Goal: Task Accomplishment & Management: Manage account settings

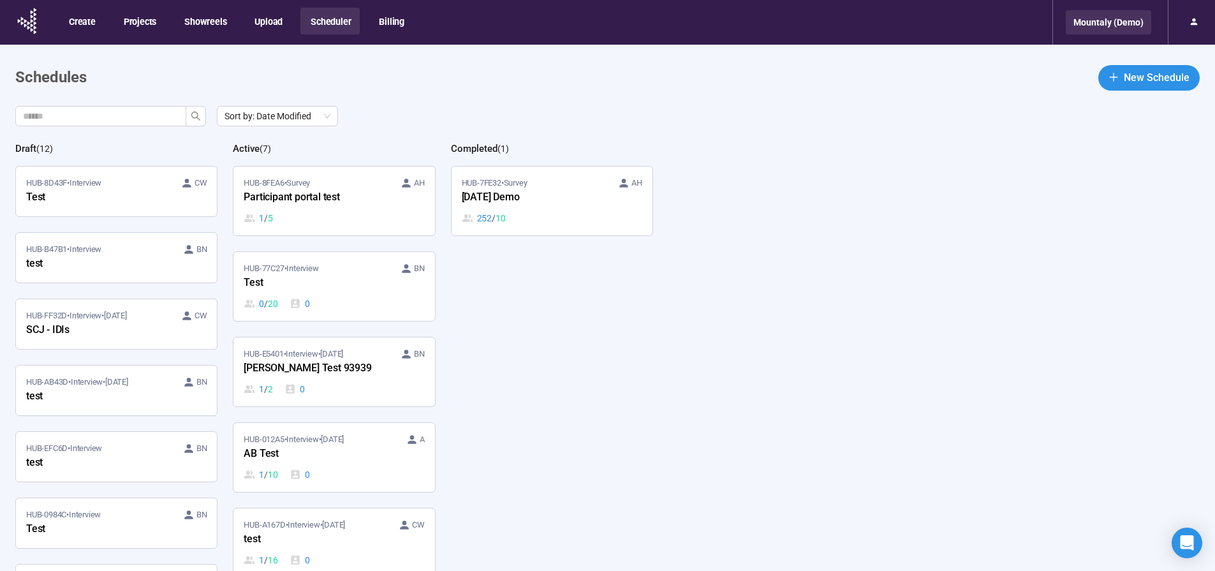
click at [1094, 28] on div "Mountaly (Demo)" at bounding box center [1108, 22] width 85 height 24
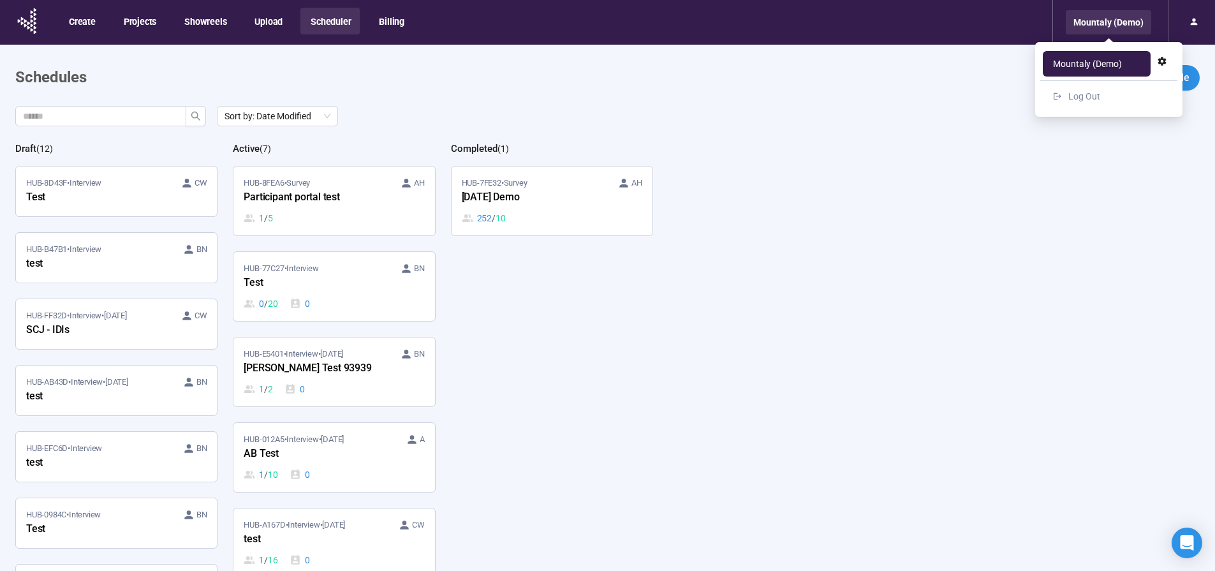
click at [1117, 25] on div "Mountaly (Demo)" at bounding box center [1108, 22] width 85 height 24
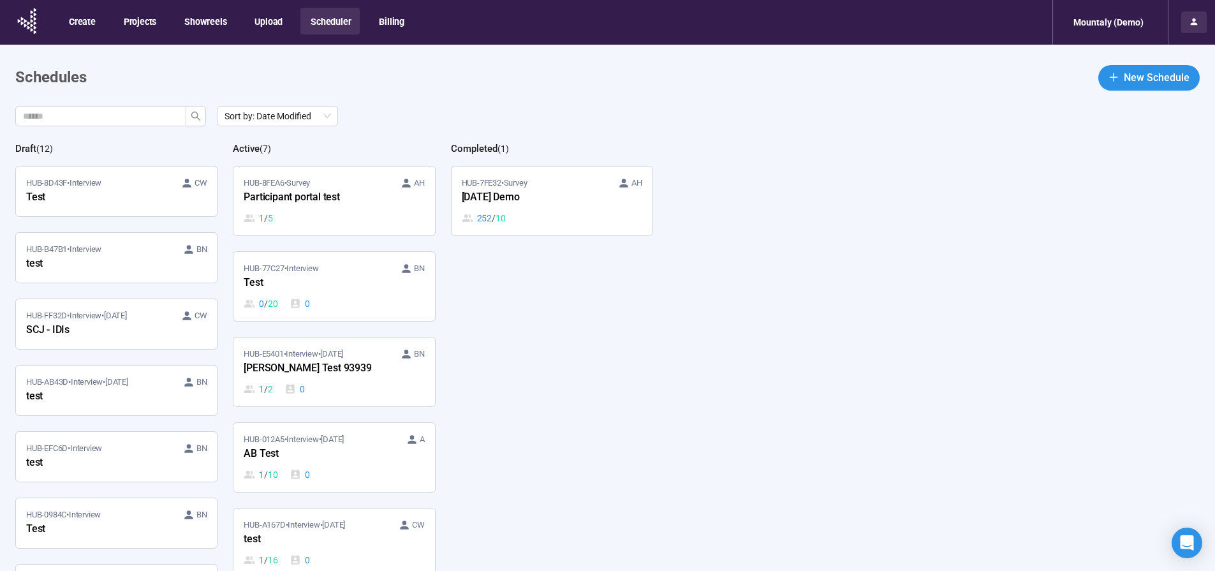
click at [1192, 22] on icon at bounding box center [1194, 22] width 10 height 10
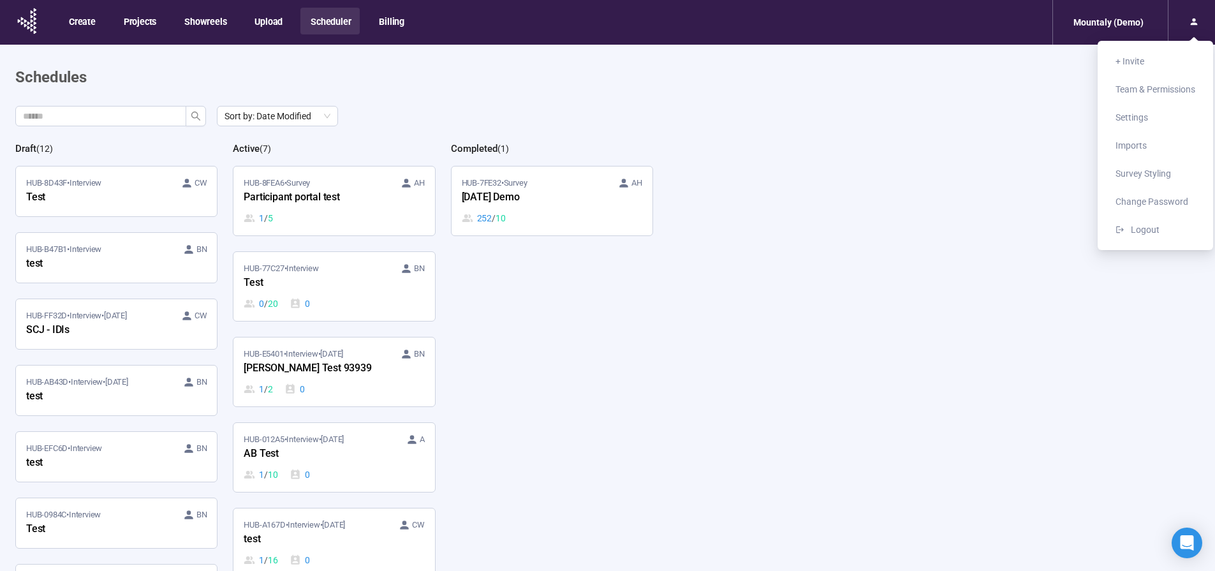
click at [746, 111] on div "Sort by: Date Modified" at bounding box center [614, 116] width 1199 height 20
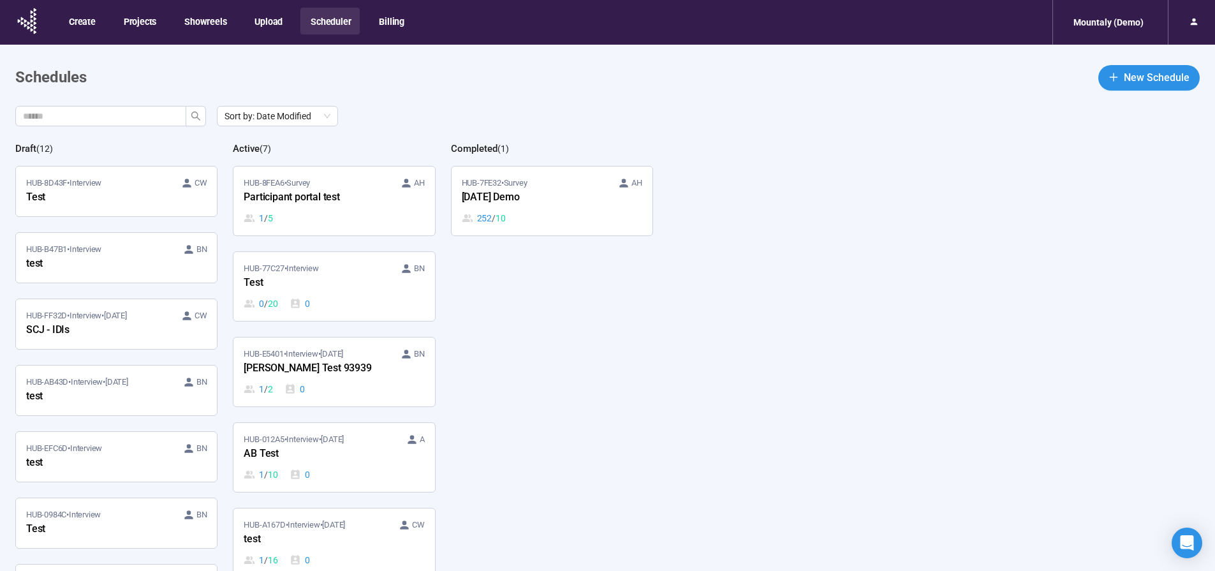
scroll to position [45, 0]
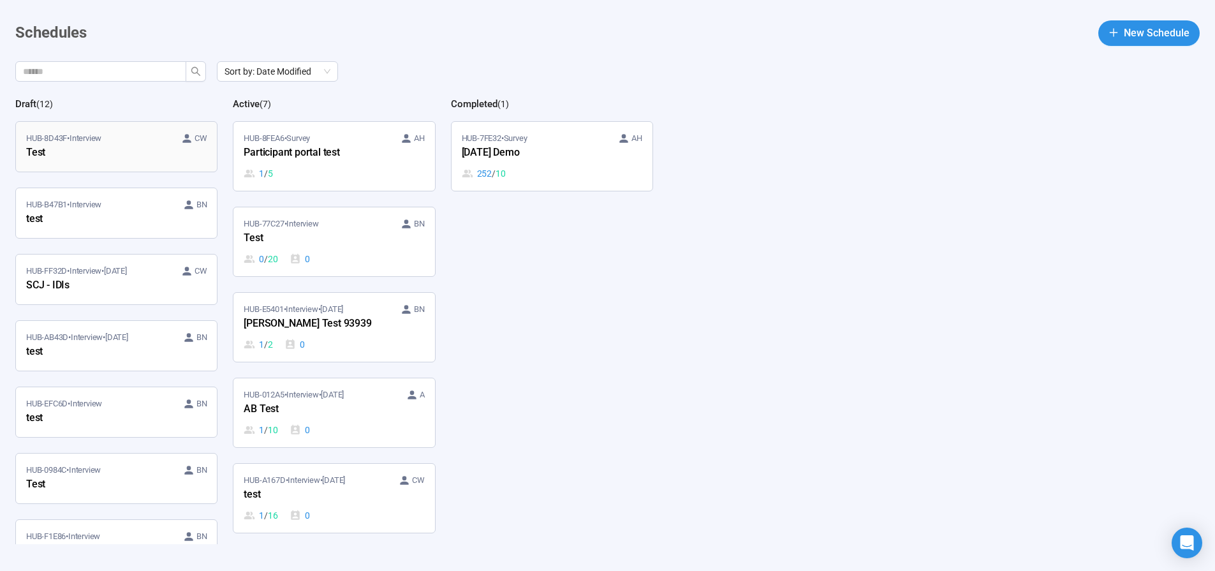
click at [127, 149] on div "Test" at bounding box center [96, 153] width 140 height 17
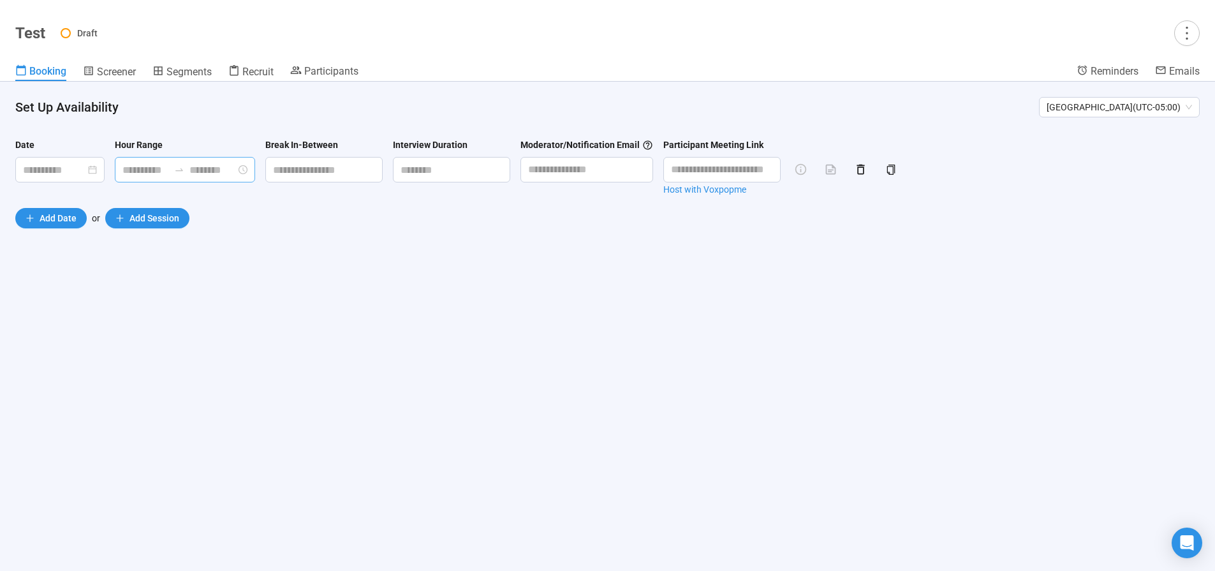
click at [147, 167] on input at bounding box center [145, 170] width 47 height 16
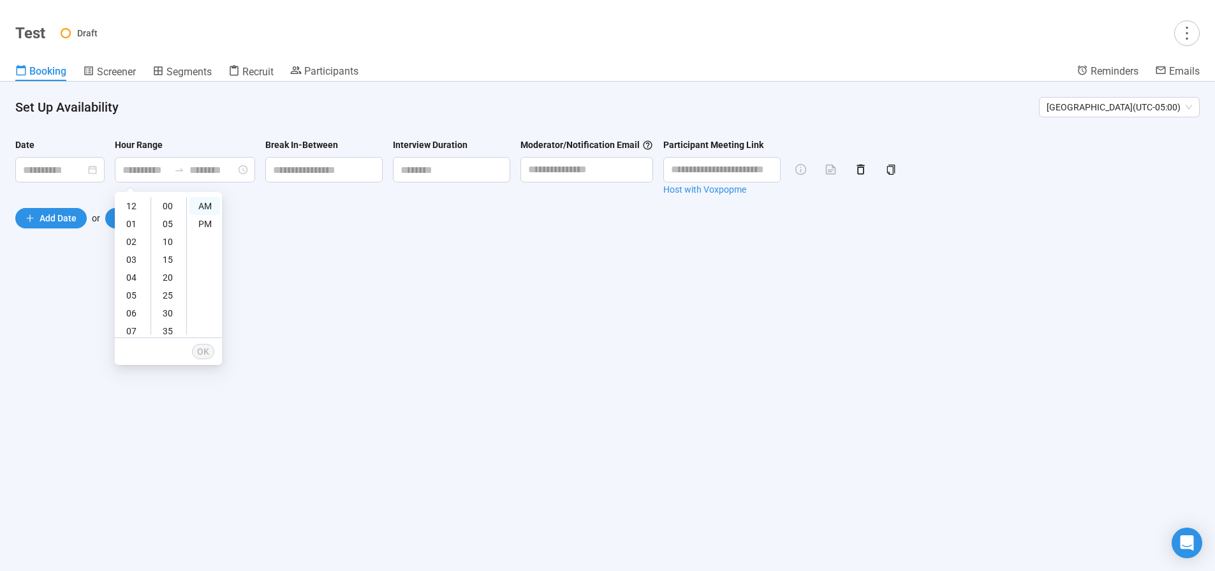
click at [302, 266] on div "Set Up Availability [GEOGRAPHIC_DATA] ( UTC-05:00 ) Date Hour Range Break In-Be…" at bounding box center [607, 326] width 1215 height 489
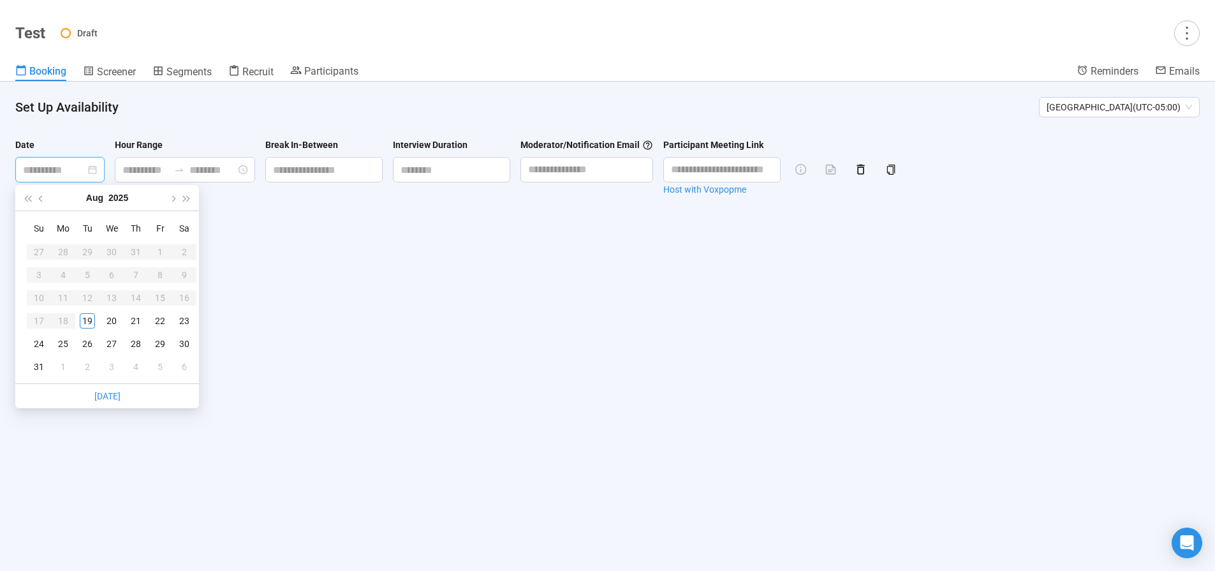
click at [64, 166] on input at bounding box center [54, 170] width 62 height 16
click at [321, 271] on div "Set Up Availability [GEOGRAPHIC_DATA] ( UTC-05:00 ) Date Hour Range Break In-Be…" at bounding box center [607, 326] width 1215 height 489
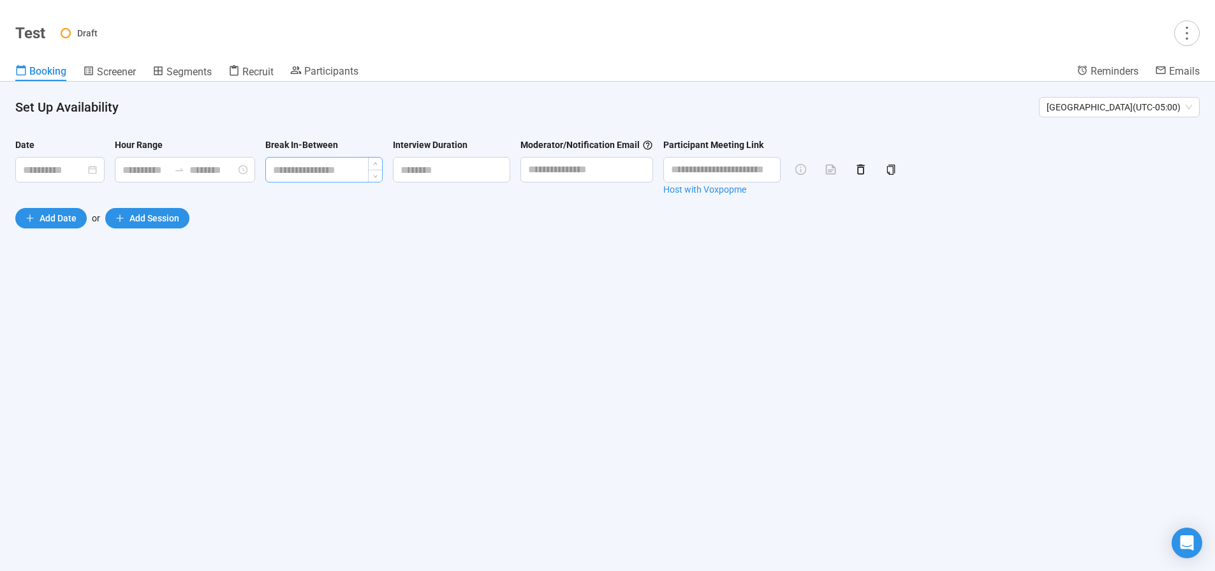
click at [341, 173] on input at bounding box center [324, 170] width 116 height 24
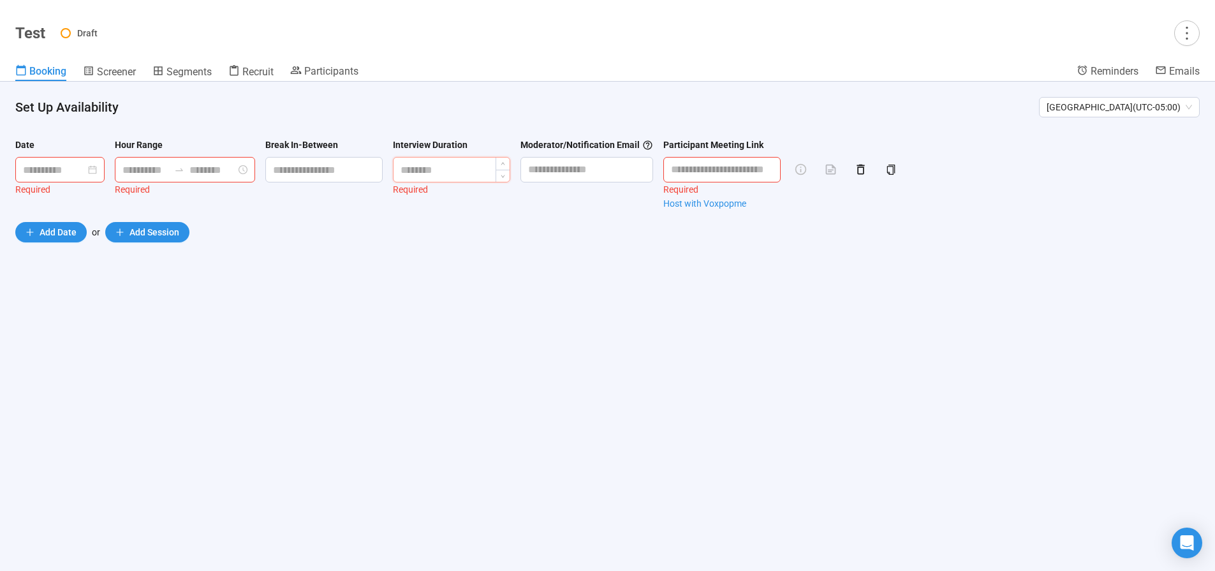
click at [451, 173] on input at bounding box center [451, 170] width 116 height 24
click at [559, 172] on input "text" at bounding box center [586, 170] width 133 height 26
click at [531, 226] on div "Add Date or Add Session" at bounding box center [607, 232] width 1184 height 20
click at [700, 202] on link "Host with Voxpopme" at bounding box center [721, 203] width 117 height 14
click at [711, 170] on input "text" at bounding box center [721, 170] width 117 height 26
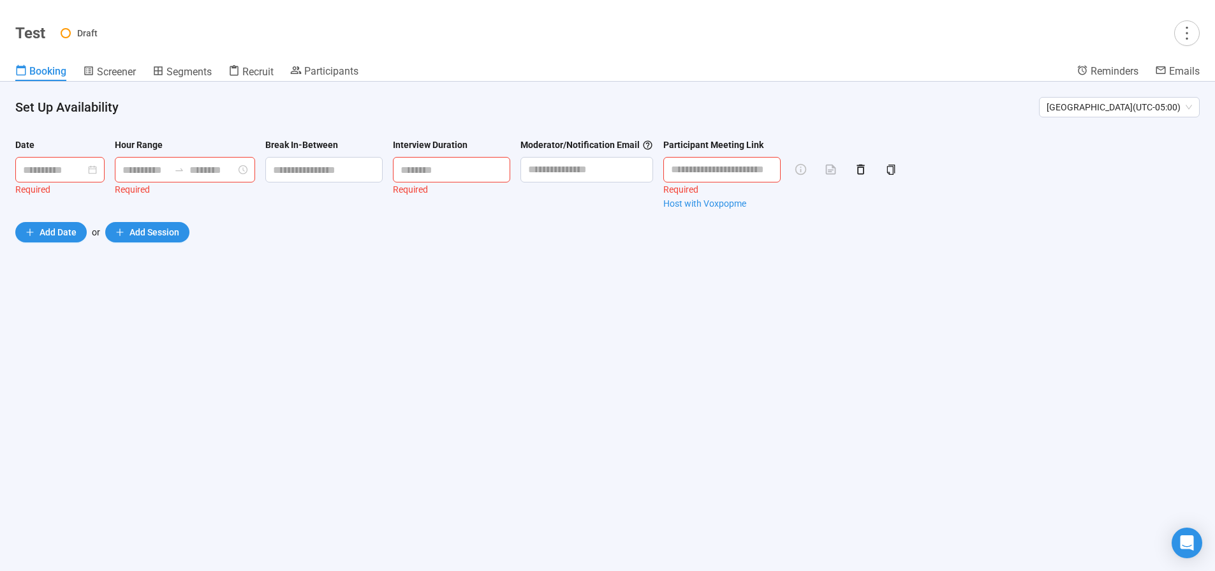
click at [673, 254] on section "Date Hour Range Break In-Between Interview Duration Moderator/Notification Emai…" at bounding box center [607, 197] width 1215 height 150
click at [130, 77] on span "Screener" at bounding box center [116, 72] width 39 height 12
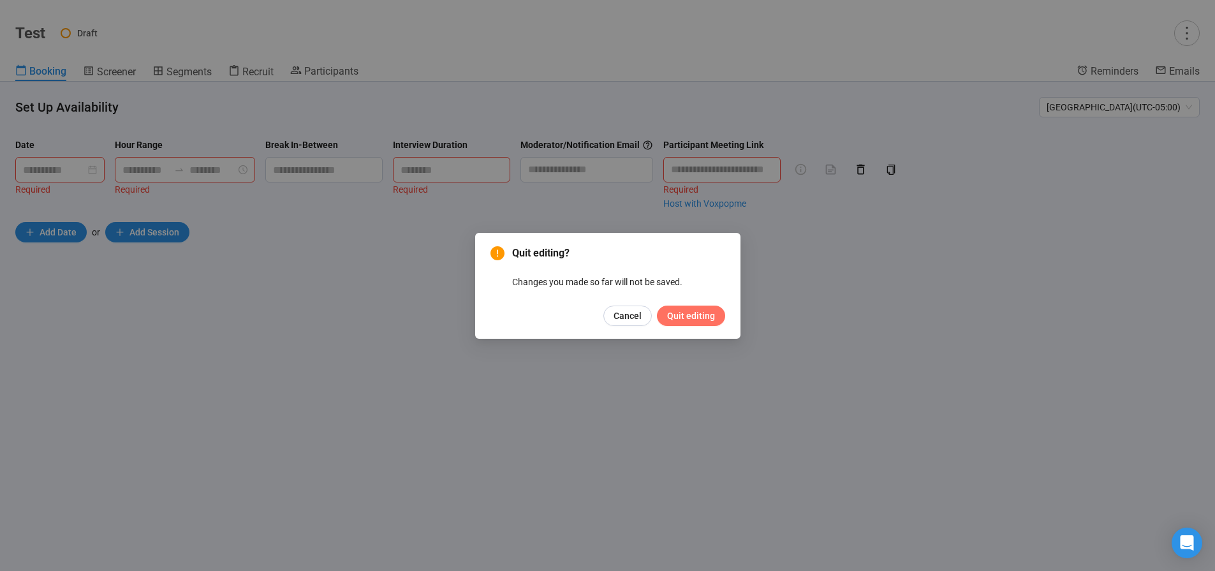
click at [680, 312] on span "Quit editing" at bounding box center [691, 316] width 48 height 14
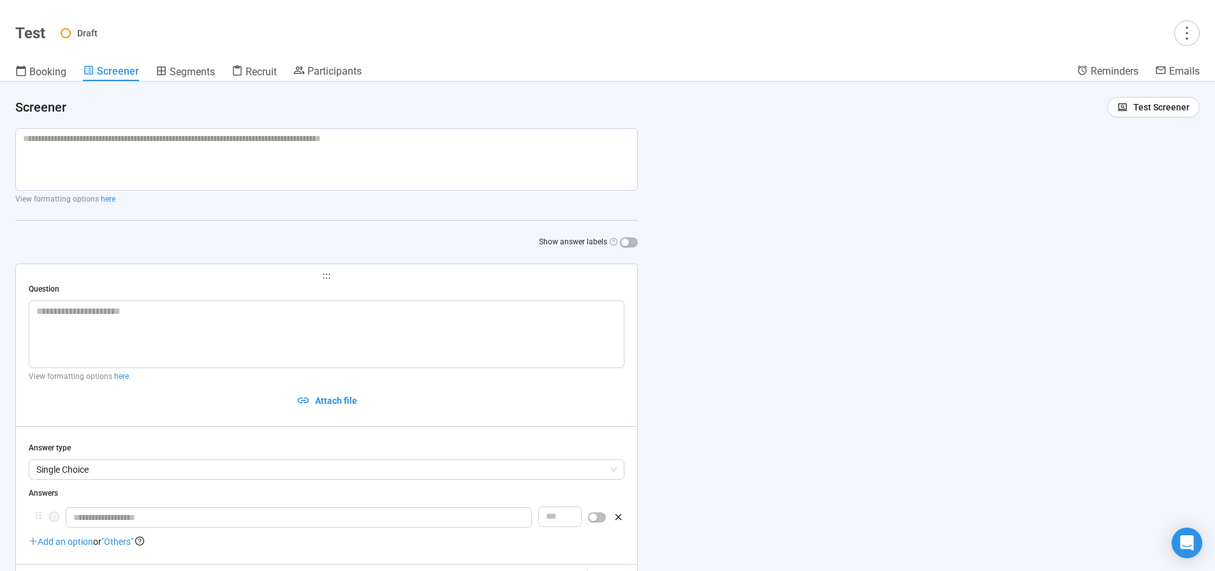
scroll to position [110, 0]
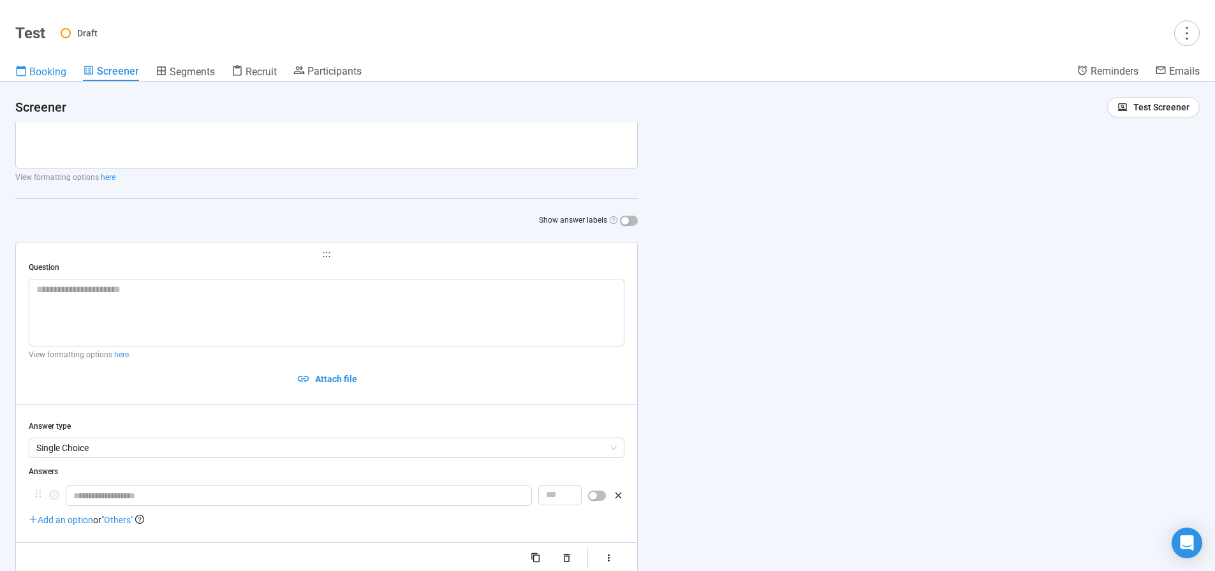
click at [43, 70] on span "Booking" at bounding box center [47, 72] width 37 height 12
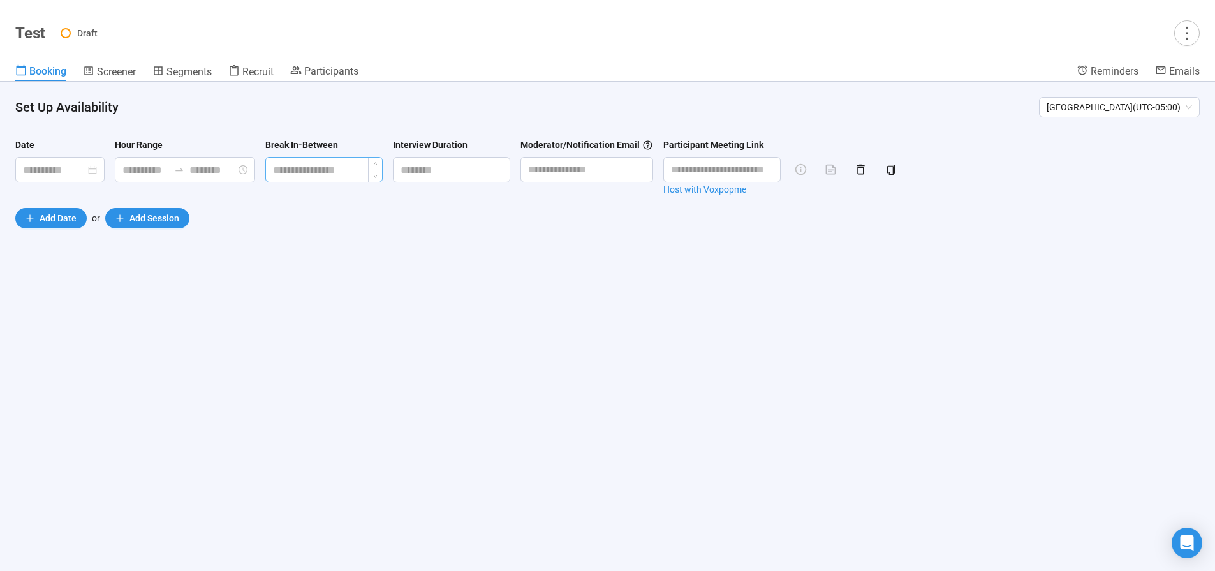
click at [327, 166] on input at bounding box center [324, 170] width 116 height 24
click at [286, 260] on div "Set Up Availability [GEOGRAPHIC_DATA] ( UTC-05:00 ) Date Hour Range Break In-Be…" at bounding box center [607, 326] width 1215 height 489
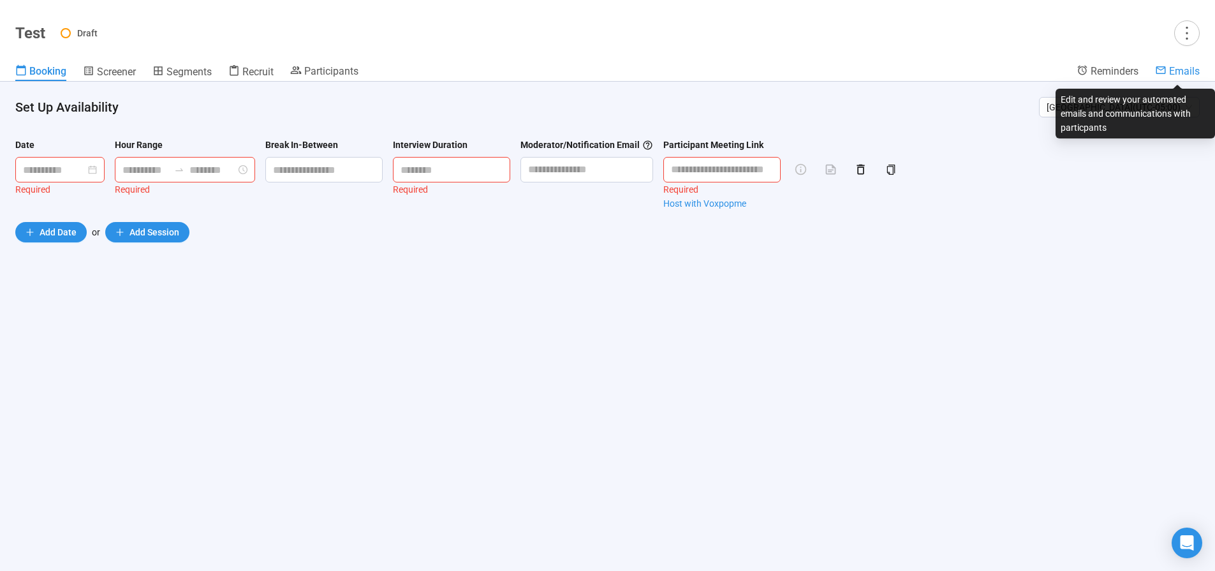
click at [1182, 70] on span "Emails" at bounding box center [1184, 71] width 31 height 12
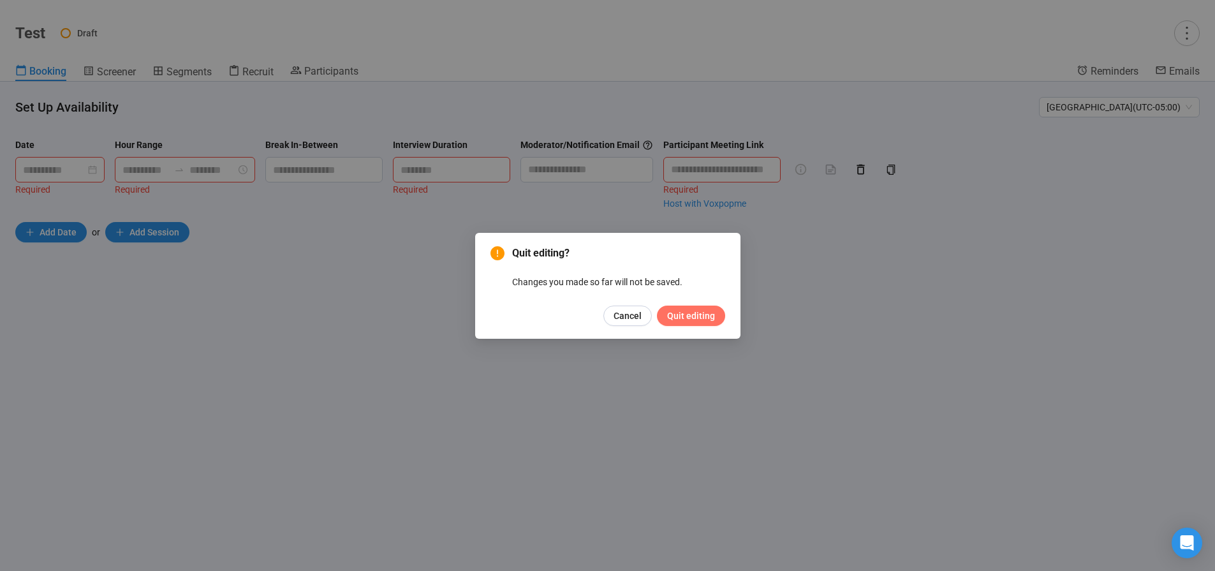
click at [678, 318] on span "Quit editing" at bounding box center [691, 316] width 48 height 14
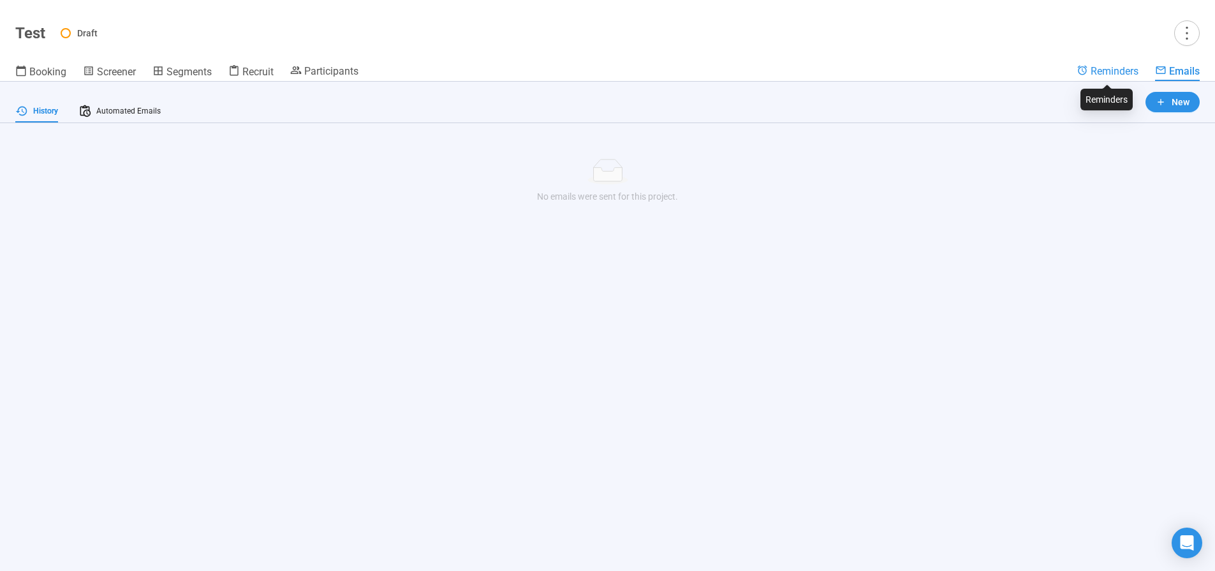
click at [1110, 73] on span "Reminders" at bounding box center [1114, 71] width 48 height 12
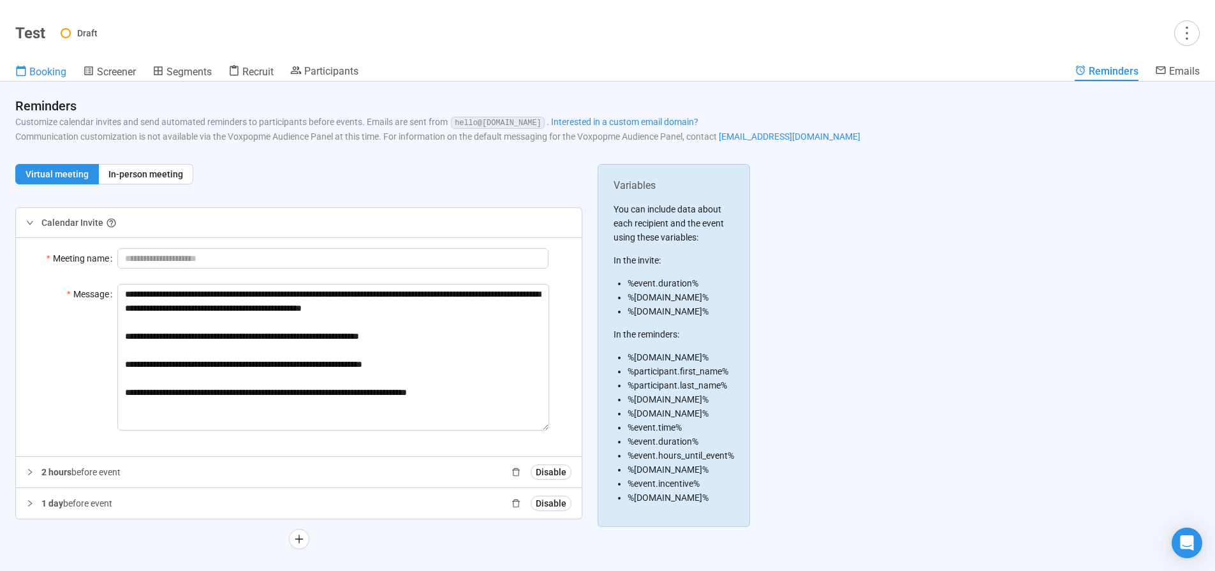
click at [62, 73] on span "Booking" at bounding box center [47, 72] width 37 height 12
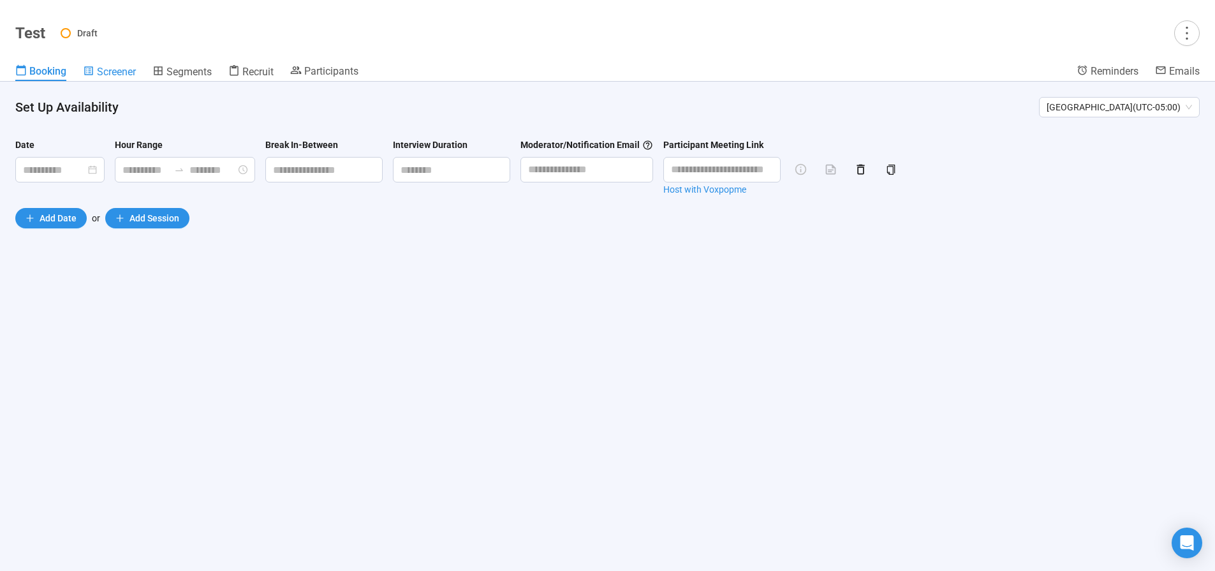
click at [124, 75] on span "Screener" at bounding box center [116, 72] width 39 height 12
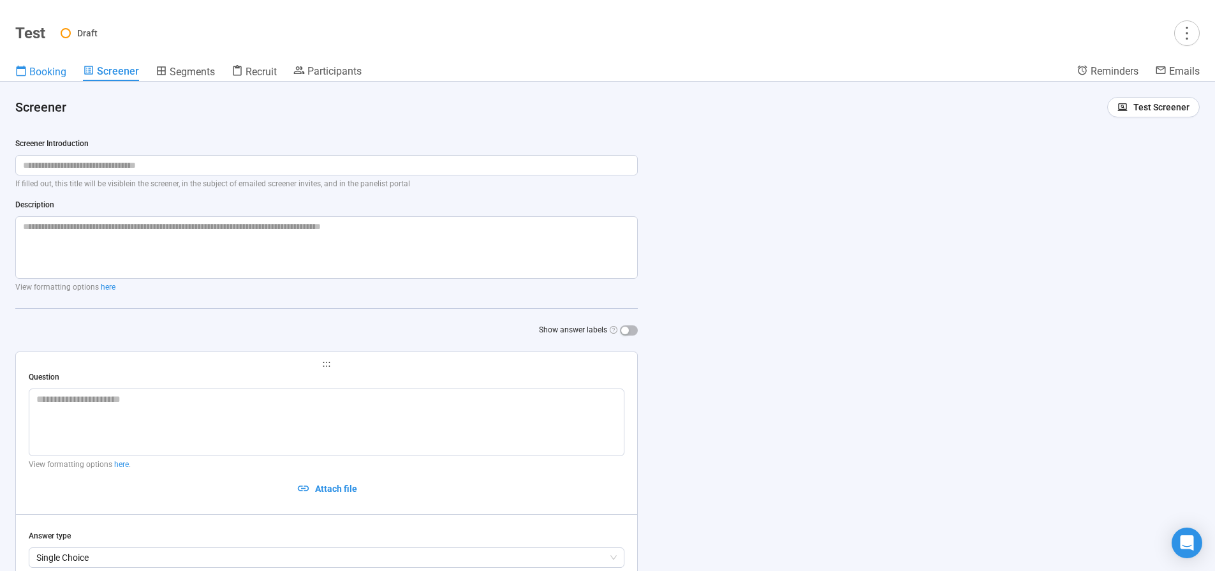
click at [63, 75] on span "Booking" at bounding box center [47, 72] width 37 height 12
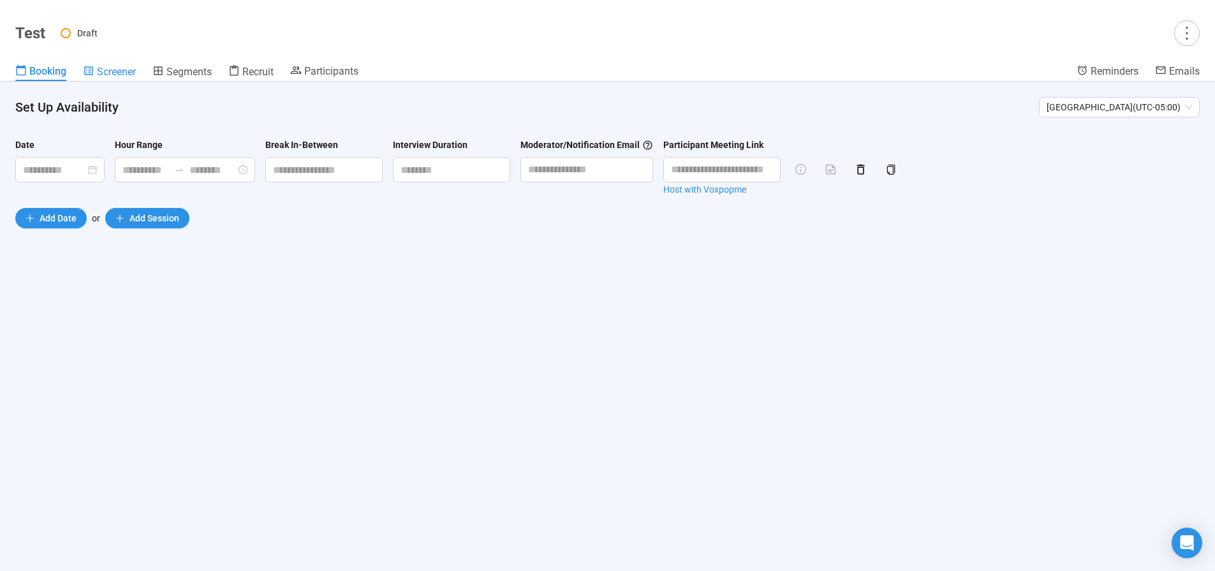
click at [115, 72] on span "Screener" at bounding box center [116, 72] width 39 height 12
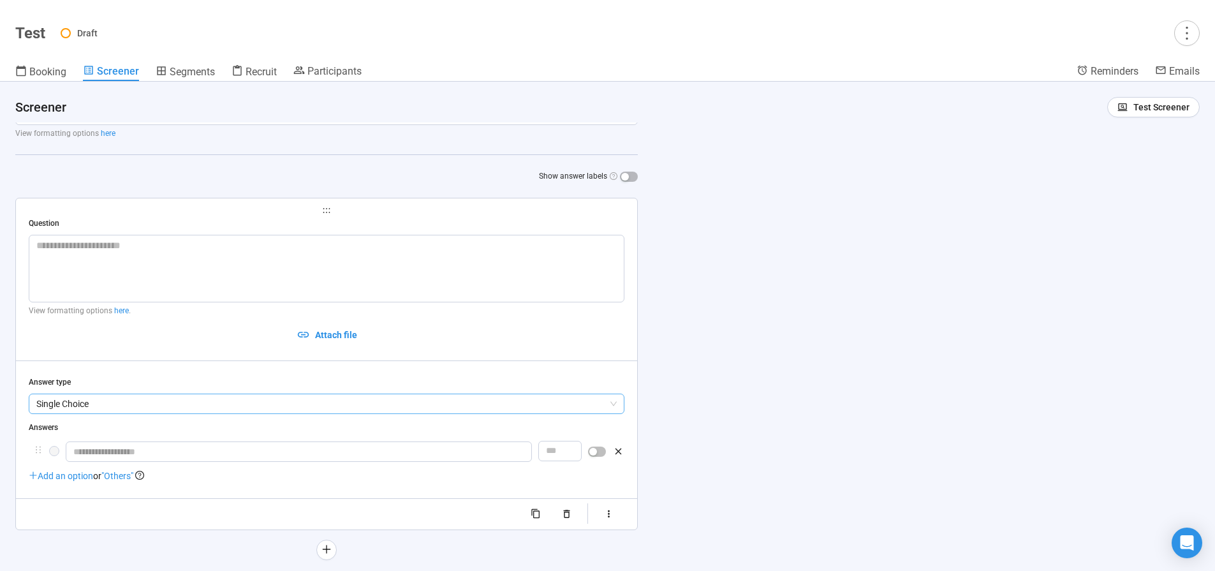
scroll to position [184, 0]
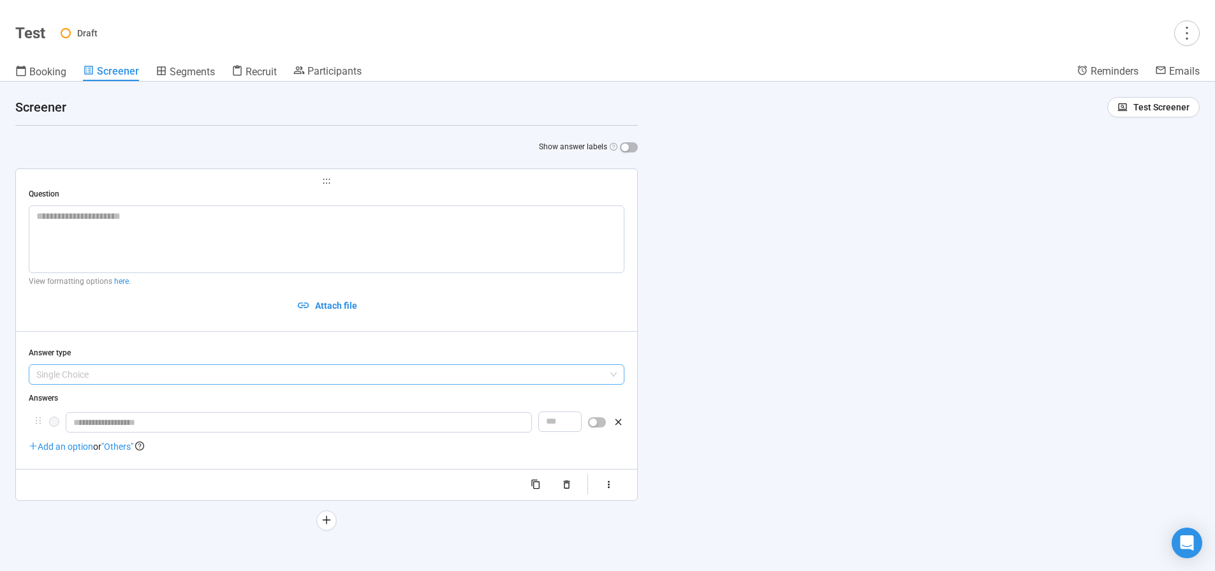
click at [302, 372] on span "Single Choice" at bounding box center [326, 374] width 580 height 19
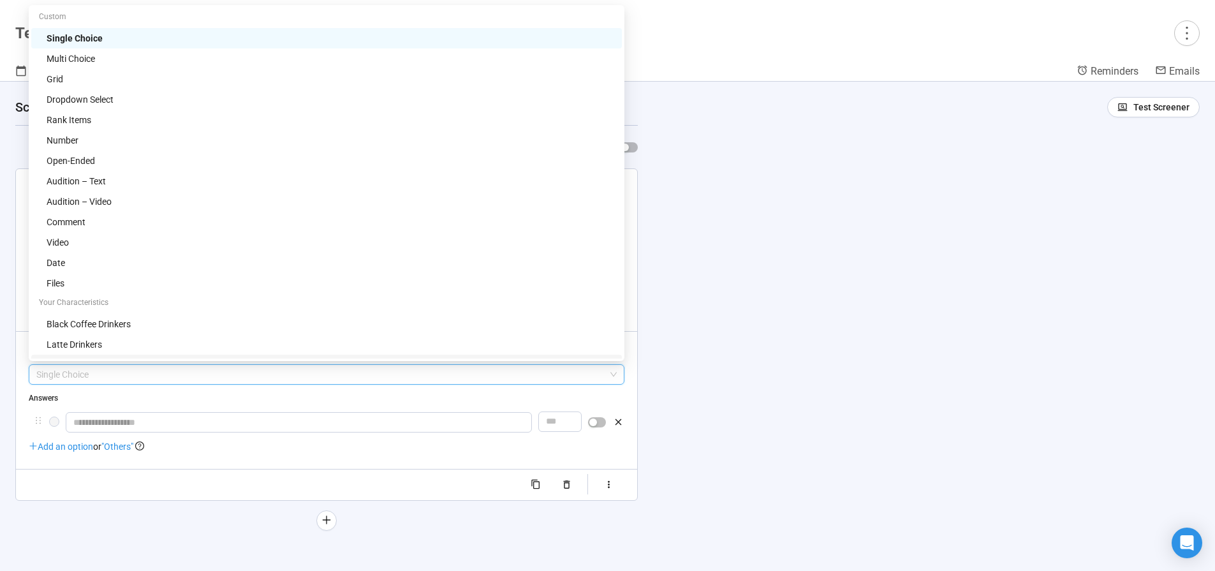
click at [190, 465] on div "Question View formatting options here . Attach file Answer type Single Choice A…" at bounding box center [327, 341] width 596 height 306
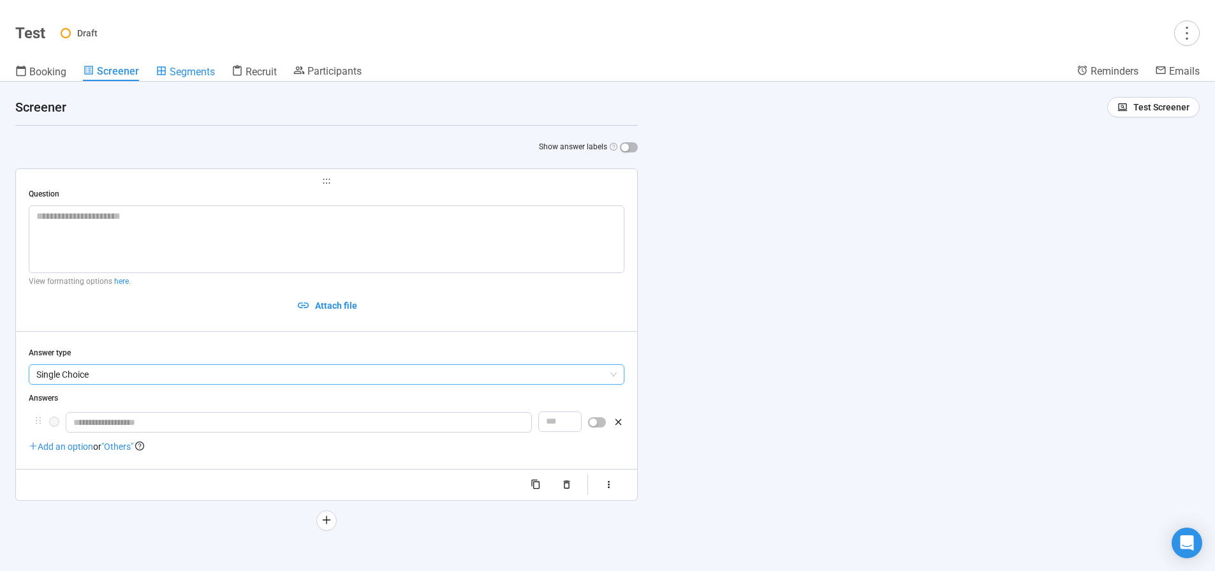
click at [181, 72] on span "Segments" at bounding box center [192, 72] width 45 height 12
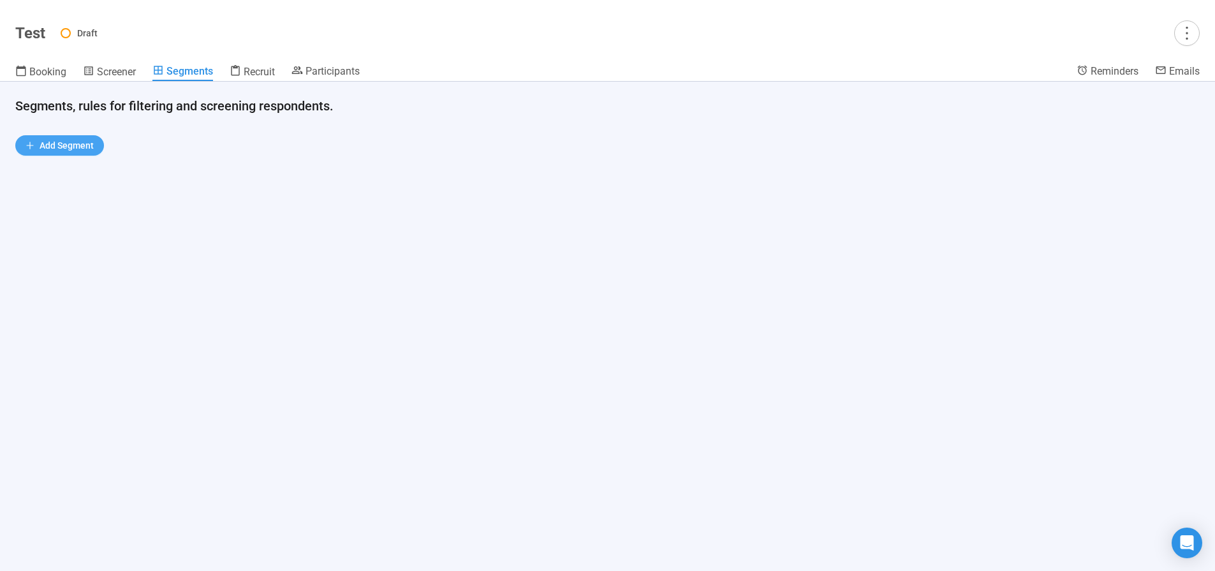
click at [59, 145] on span "Add Segment" at bounding box center [67, 145] width 54 height 14
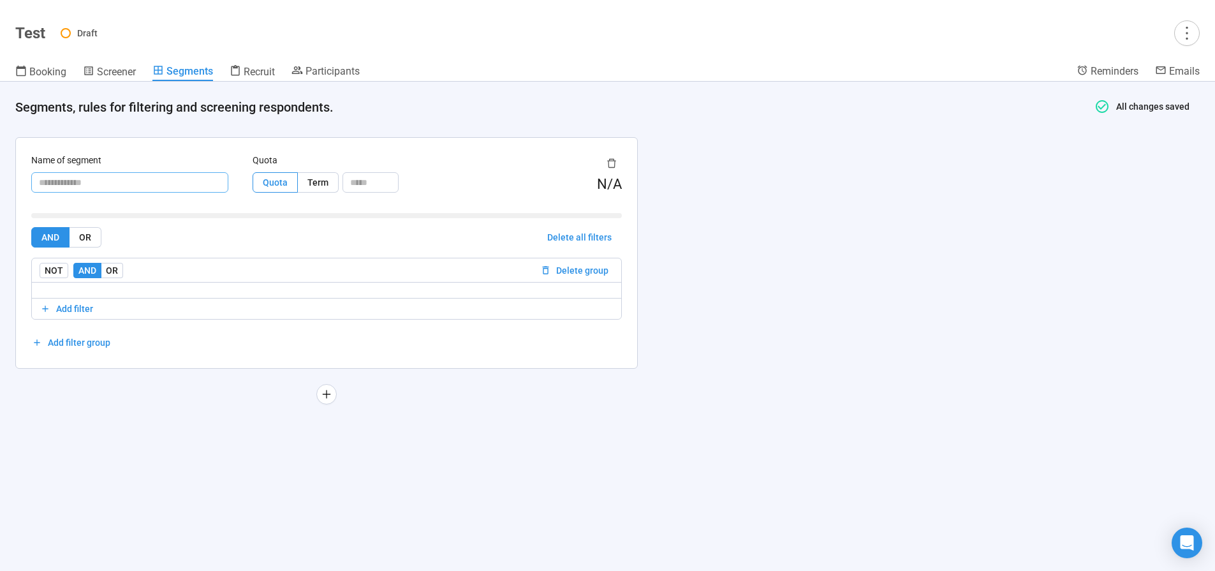
click at [147, 184] on input "text" at bounding box center [129, 182] width 197 height 20
click at [265, 67] on span "Recruit" at bounding box center [259, 72] width 31 height 12
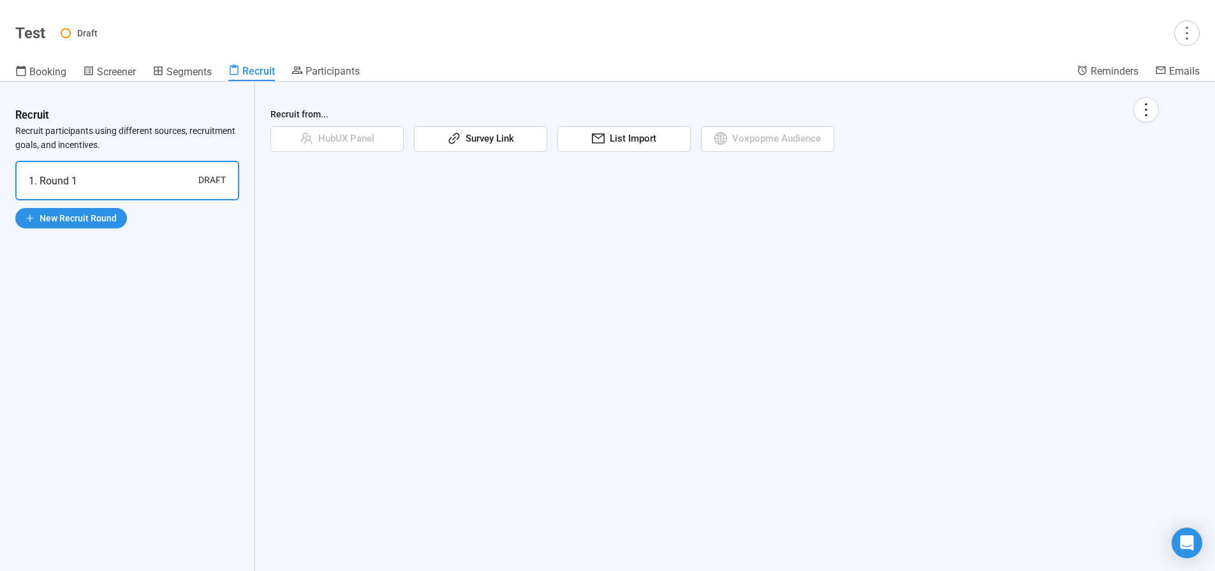
click at [631, 138] on span "List Import" at bounding box center [630, 138] width 52 height 15
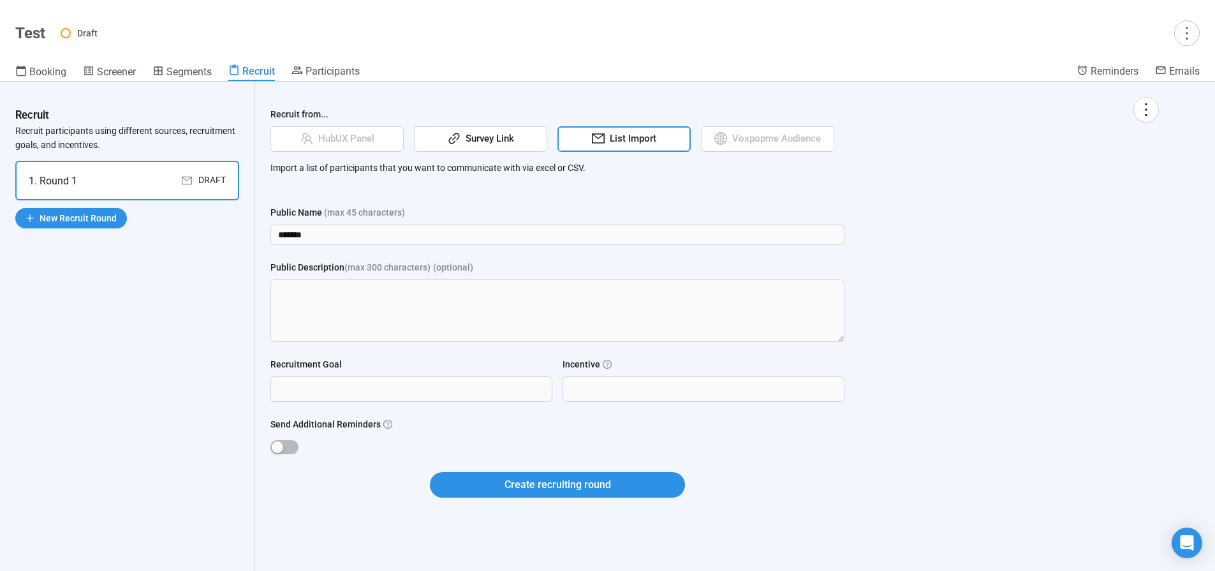
click at [469, 135] on span "Survey Link" at bounding box center [487, 138] width 54 height 15
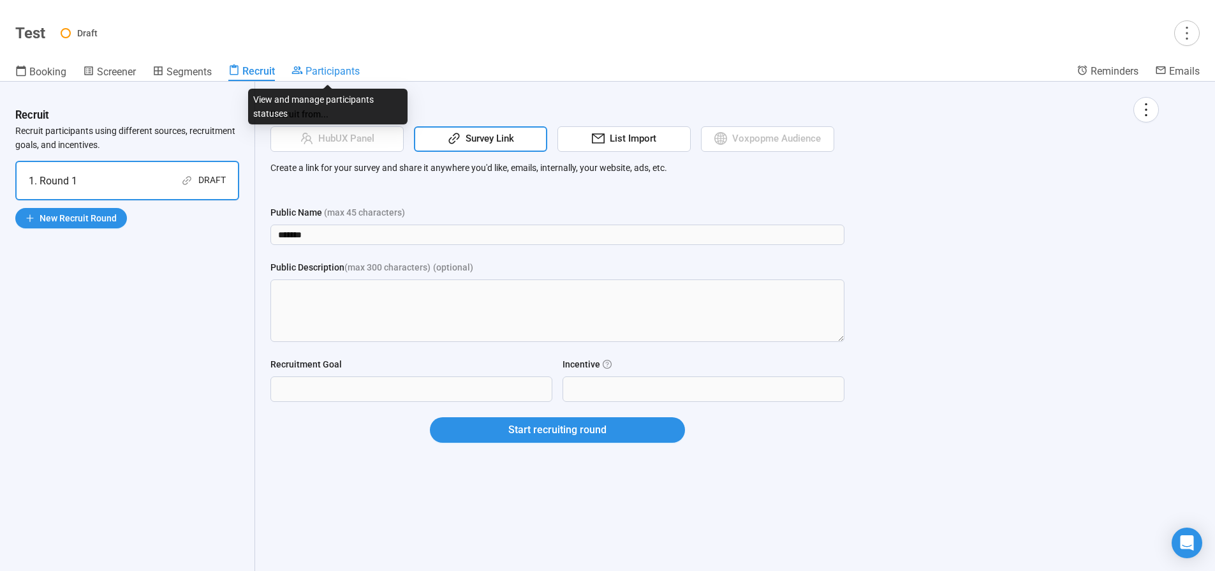
click at [341, 74] on span "Participants" at bounding box center [332, 71] width 54 height 12
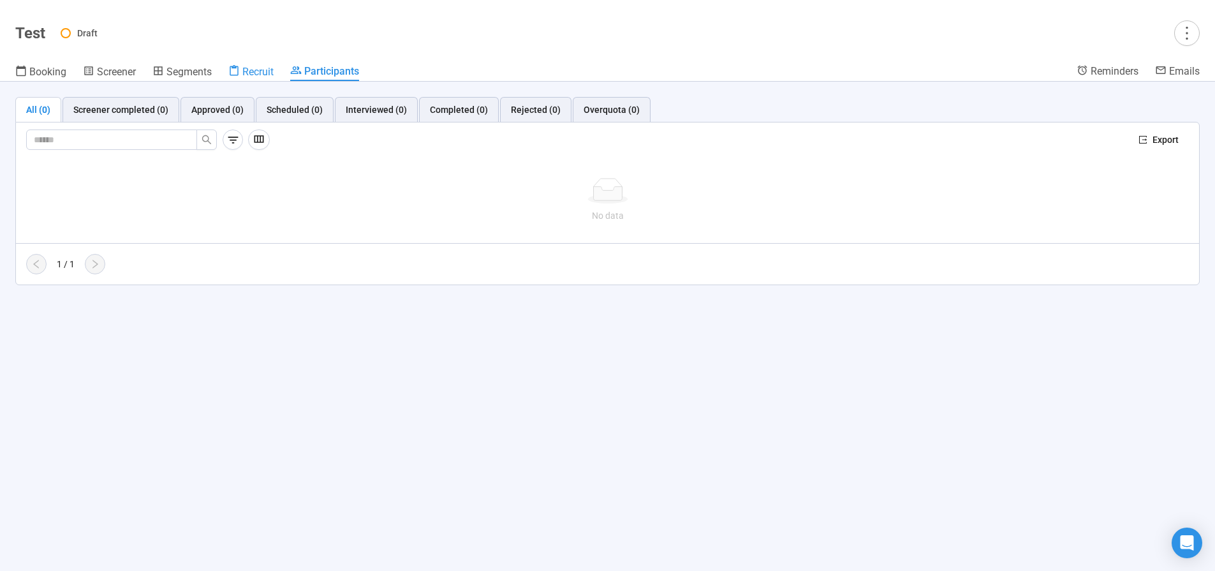
click at [261, 65] on div "Recruit" at bounding box center [250, 71] width 45 height 13
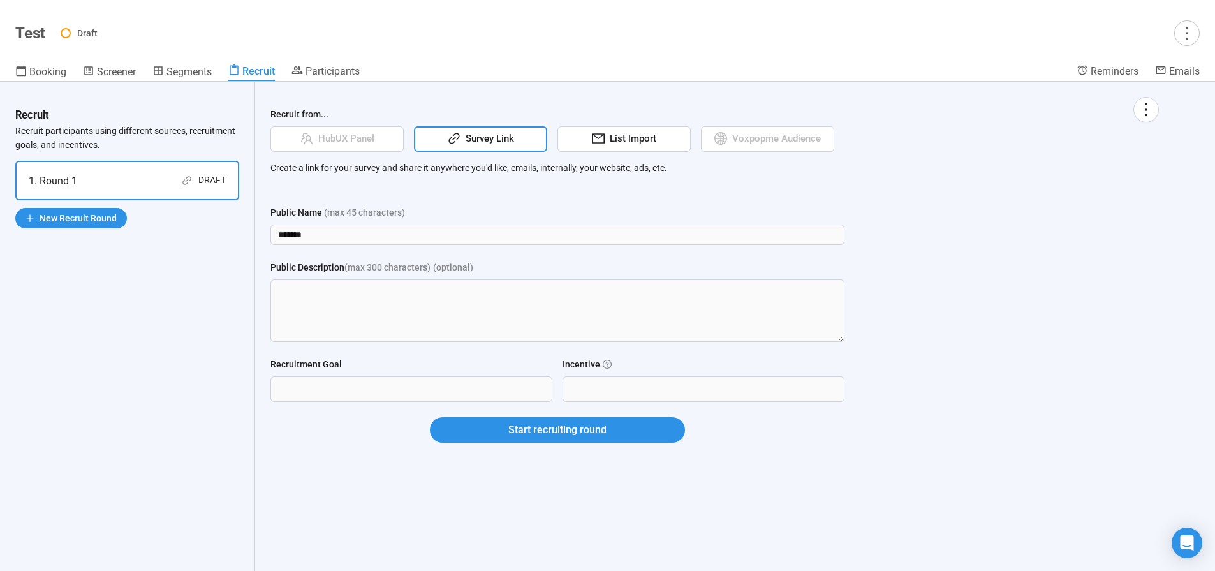
click at [636, 142] on span "List Import" at bounding box center [630, 138] width 52 height 15
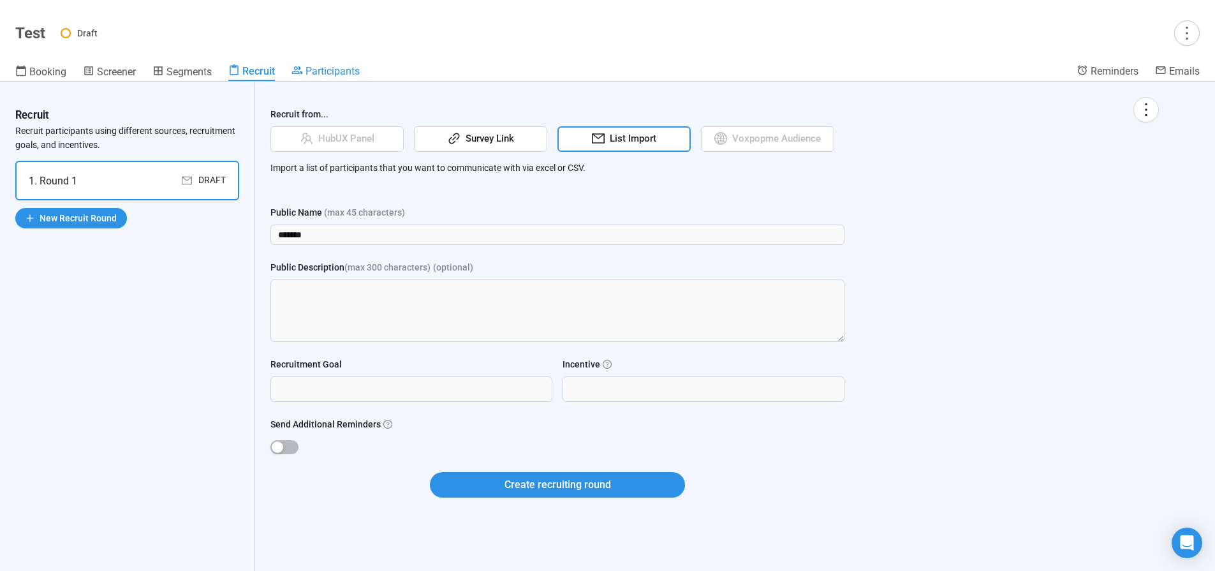
click at [318, 76] on span "Participants" at bounding box center [332, 71] width 54 height 12
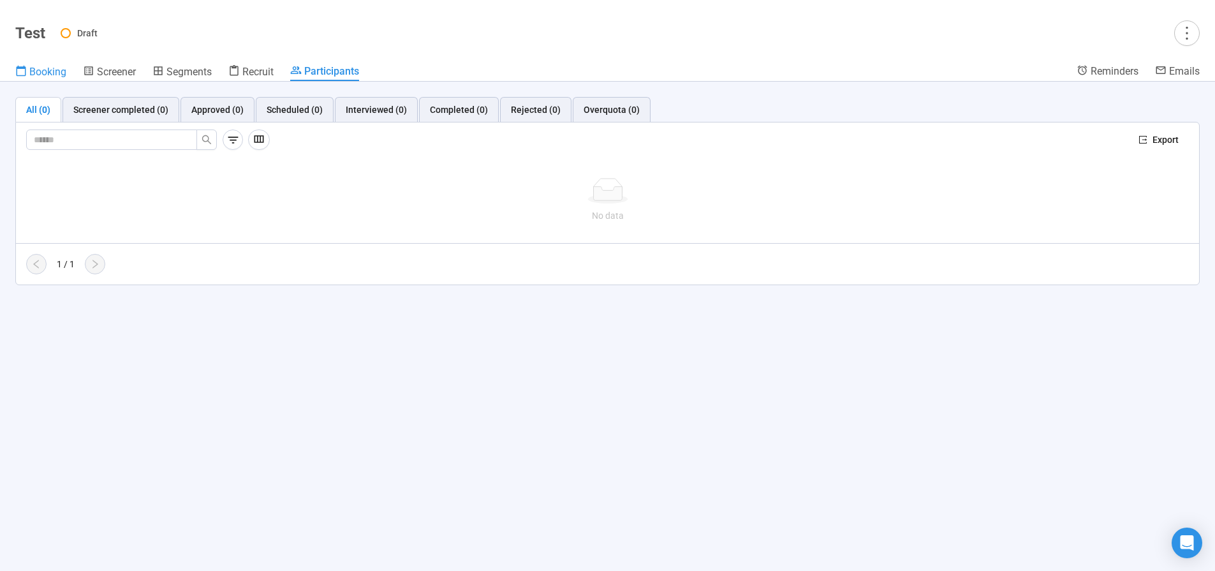
click at [37, 71] on span "Booking" at bounding box center [47, 72] width 37 height 12
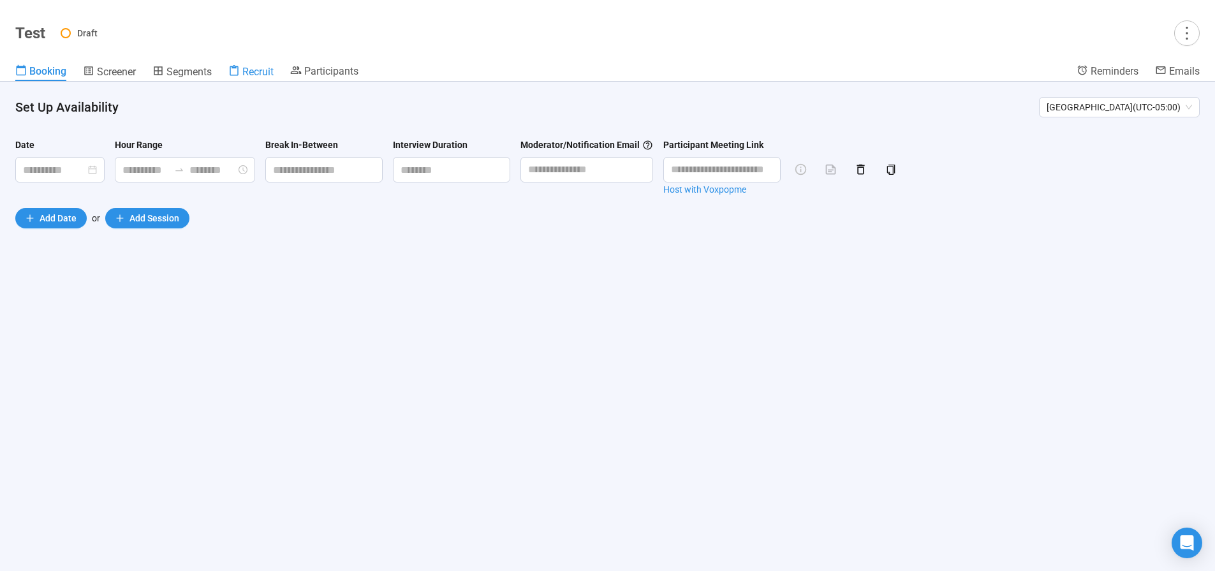
click at [236, 74] on icon at bounding box center [233, 70] width 11 height 11
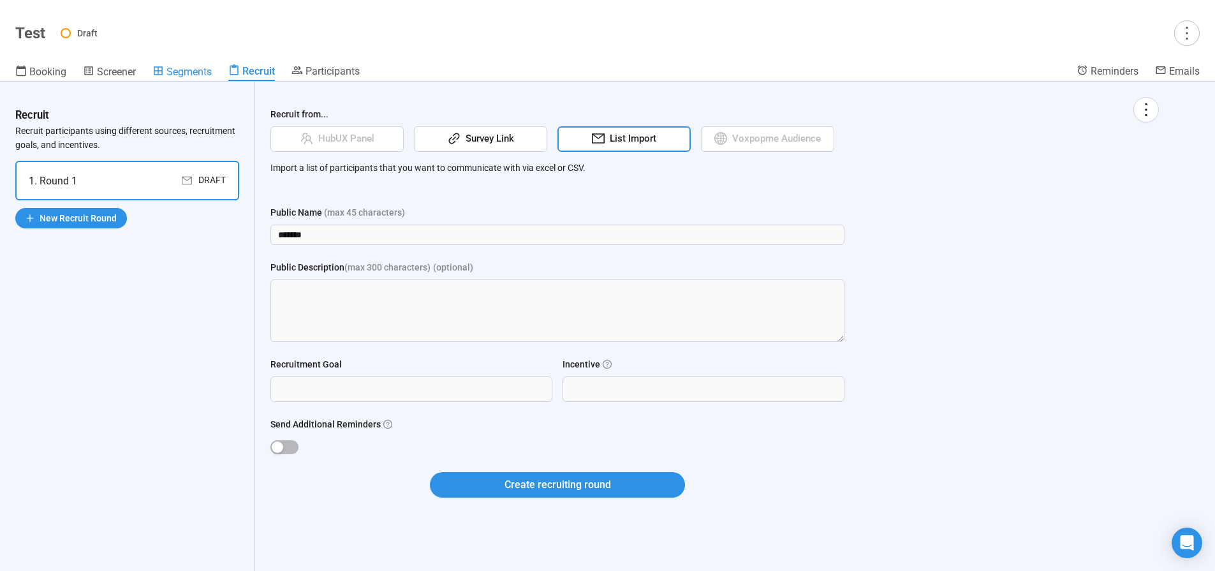
click at [190, 71] on span "Segments" at bounding box center [188, 72] width 45 height 12
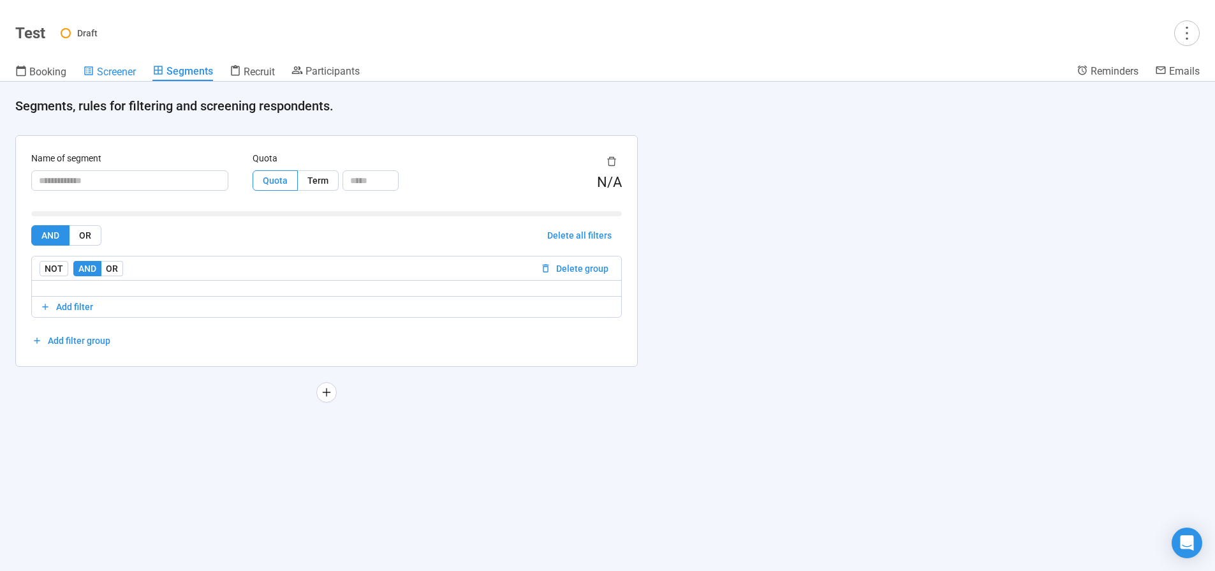
click at [130, 71] on span "Screener" at bounding box center [116, 72] width 39 height 12
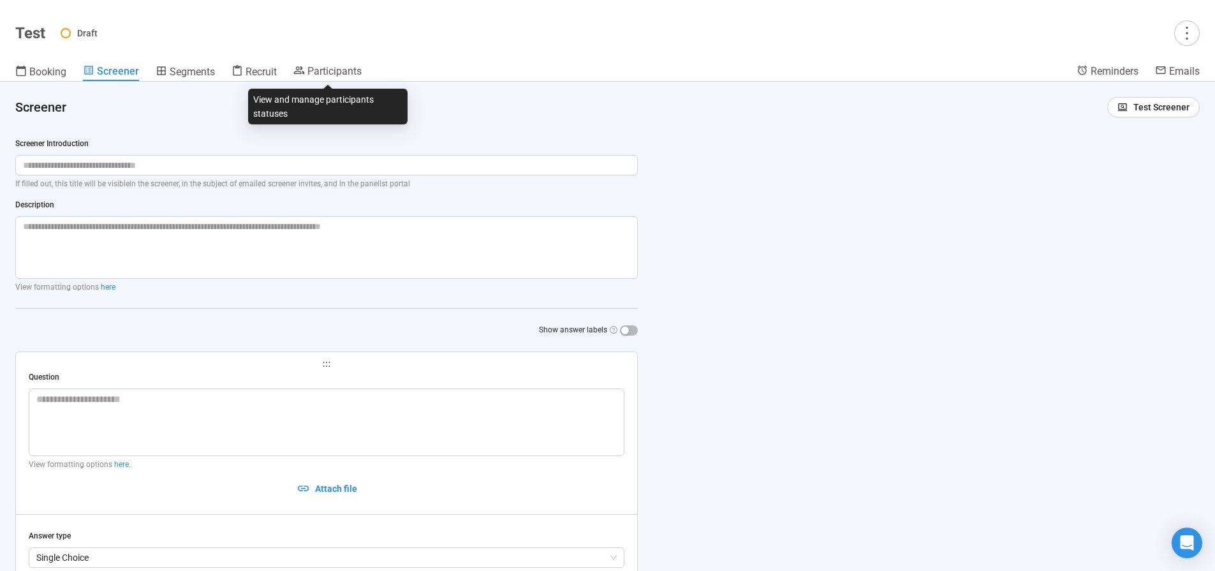
click at [346, 80] on div "Participants" at bounding box center [327, 72] width 68 height 17
click at [347, 73] on span "Participants" at bounding box center [334, 71] width 54 height 12
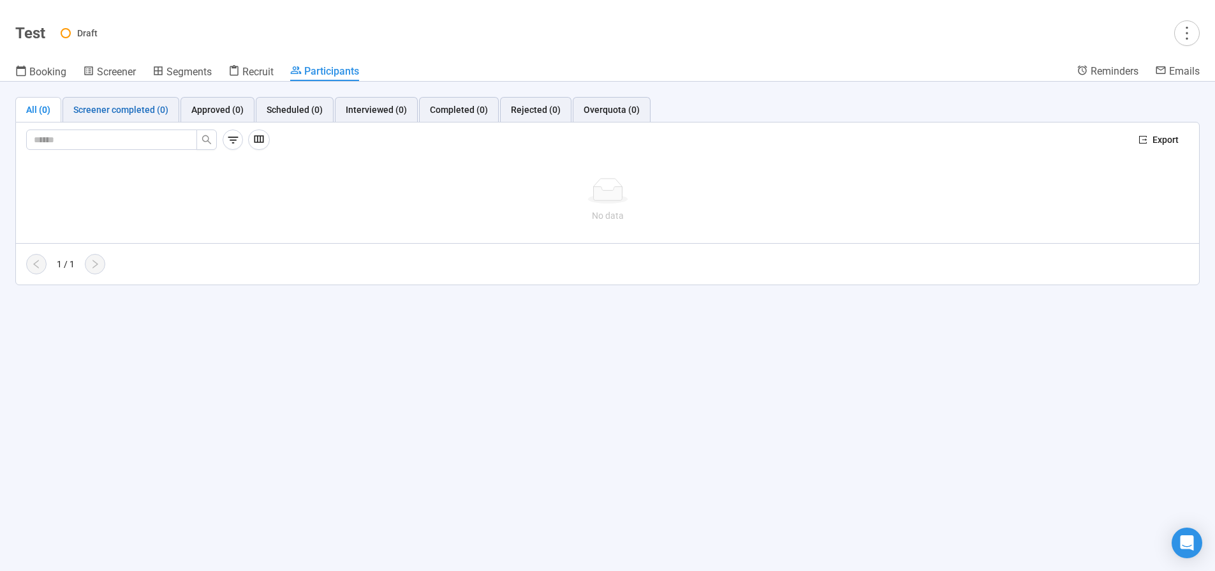
click at [137, 103] on div "Screener completed (0)" at bounding box center [120, 110] width 95 height 14
click at [217, 106] on div "Approved (0)" at bounding box center [217, 110] width 52 height 14
click at [307, 110] on div "Scheduled (0)" at bounding box center [295, 110] width 56 height 14
click at [370, 106] on div "Interviewed (0)" at bounding box center [376, 110] width 61 height 14
click at [1191, 41] on button "button" at bounding box center [1187, 33] width 26 height 26
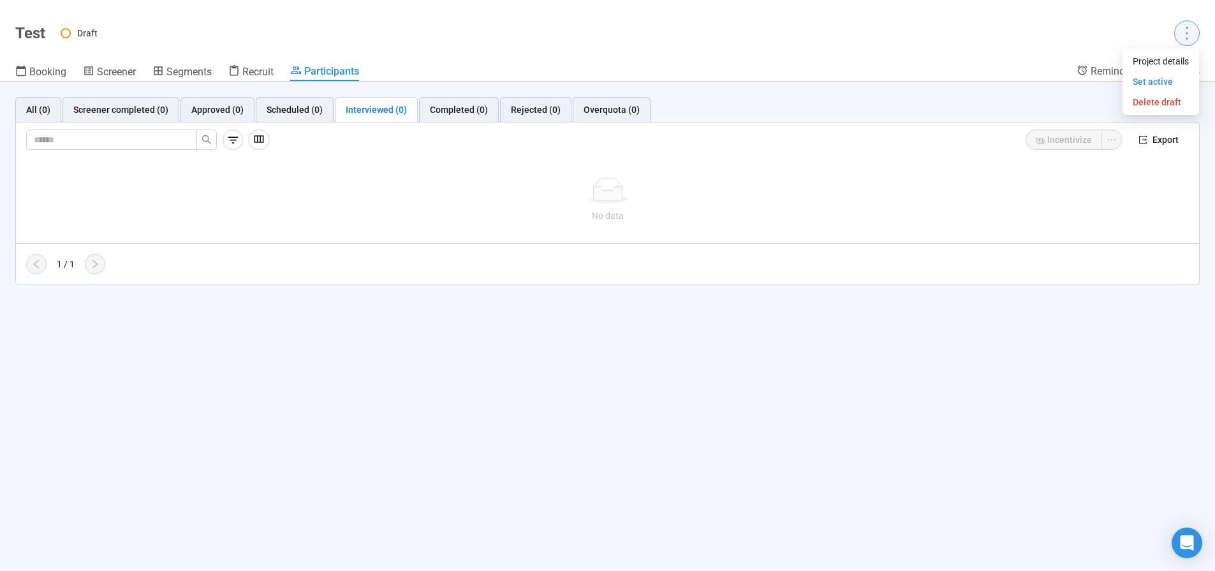
click at [1188, 40] on icon "more" at bounding box center [1186, 32] width 17 height 17
click at [993, 52] on header "Test Draft Booking Screener Segments Recruit Participants Reminders Emails" at bounding box center [607, 41] width 1215 height 82
click at [610, 103] on div "Overquota (0)" at bounding box center [611, 110] width 56 height 14
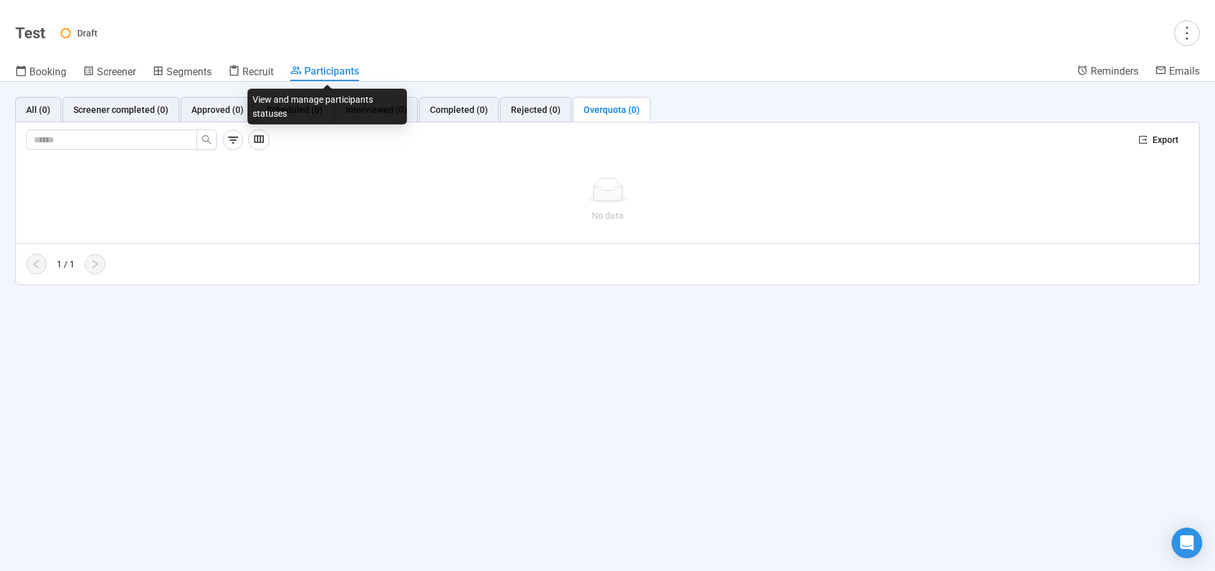
click at [254, 62] on header "Test Draft Booking Screener Segments Recruit Participants Reminders Emails" at bounding box center [607, 41] width 1215 height 82
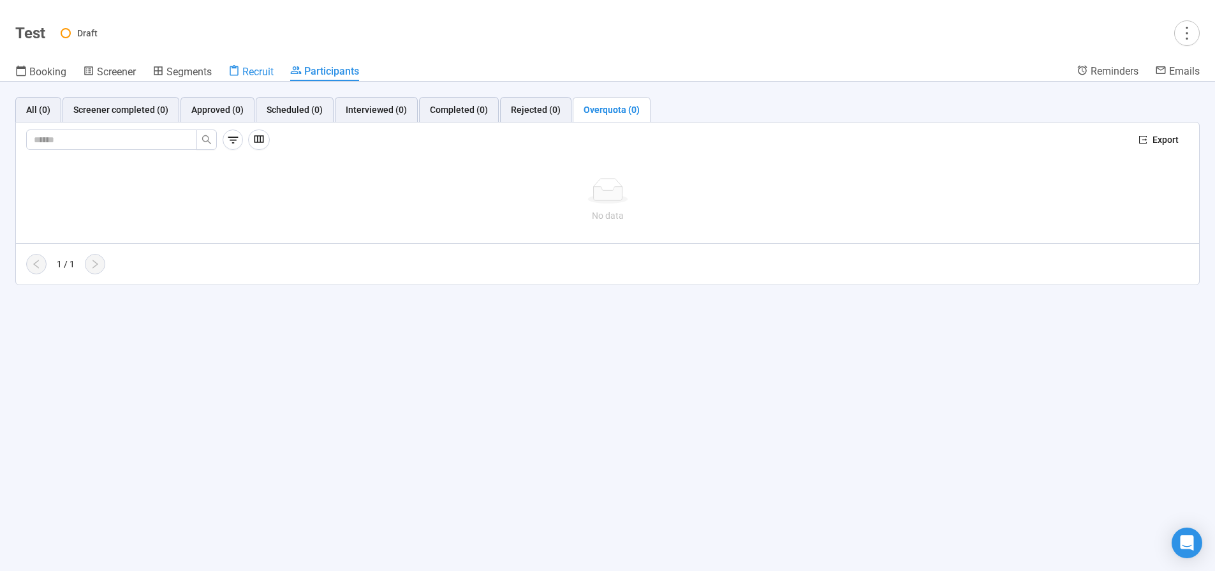
click at [249, 66] on span "Recruit" at bounding box center [257, 72] width 31 height 12
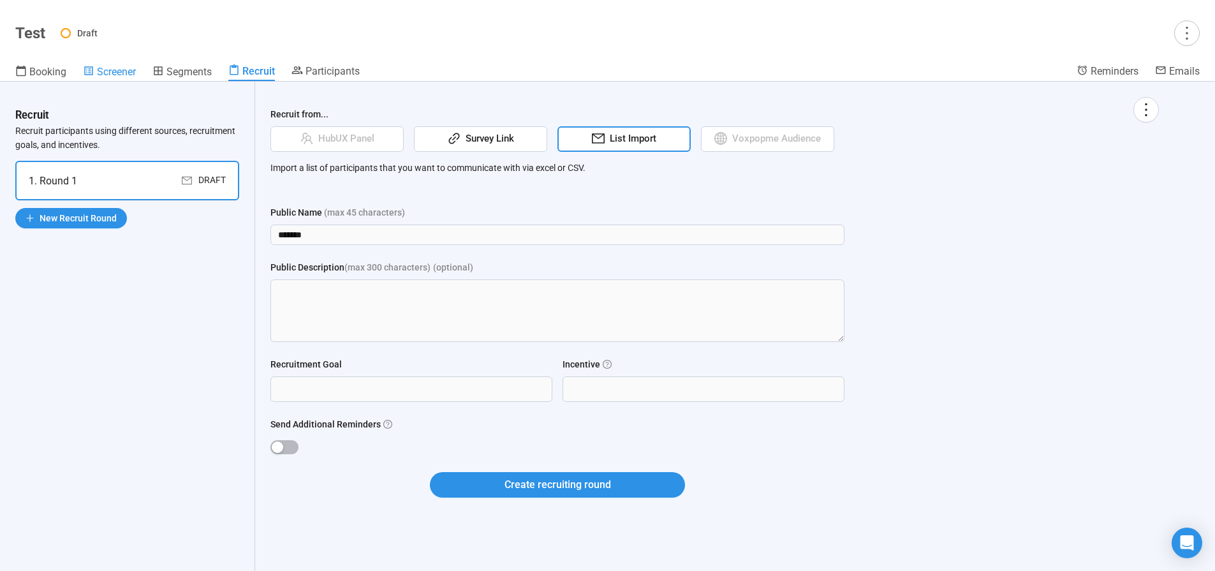
click at [110, 68] on span "Screener" at bounding box center [116, 72] width 39 height 12
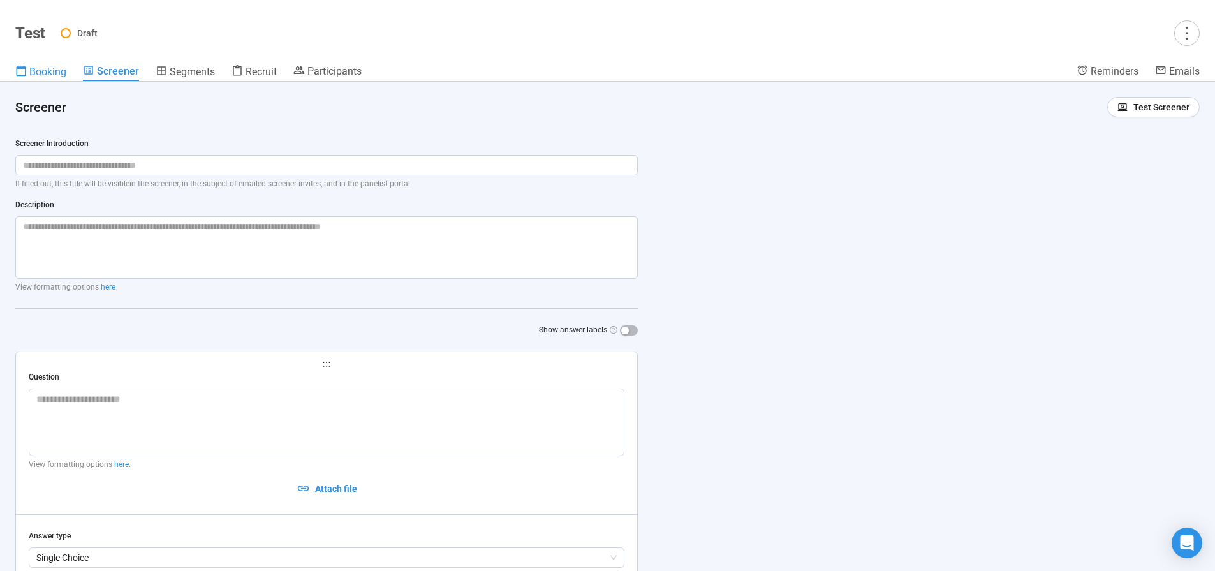
click at [54, 72] on span "Booking" at bounding box center [47, 72] width 37 height 12
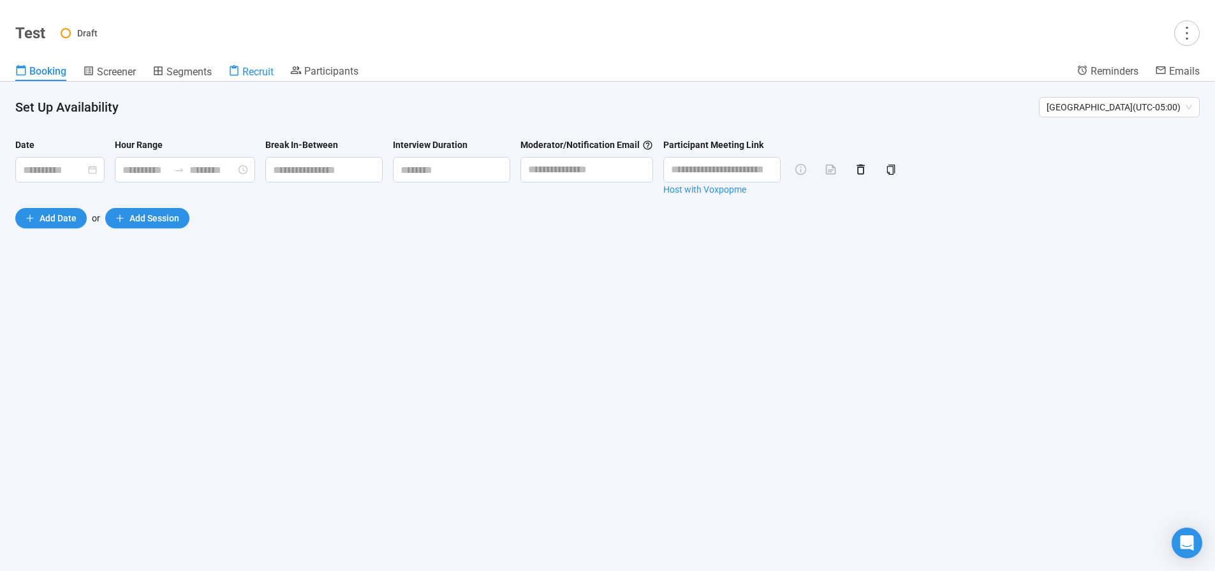
click at [263, 78] on link "Recruit" at bounding box center [250, 72] width 45 height 17
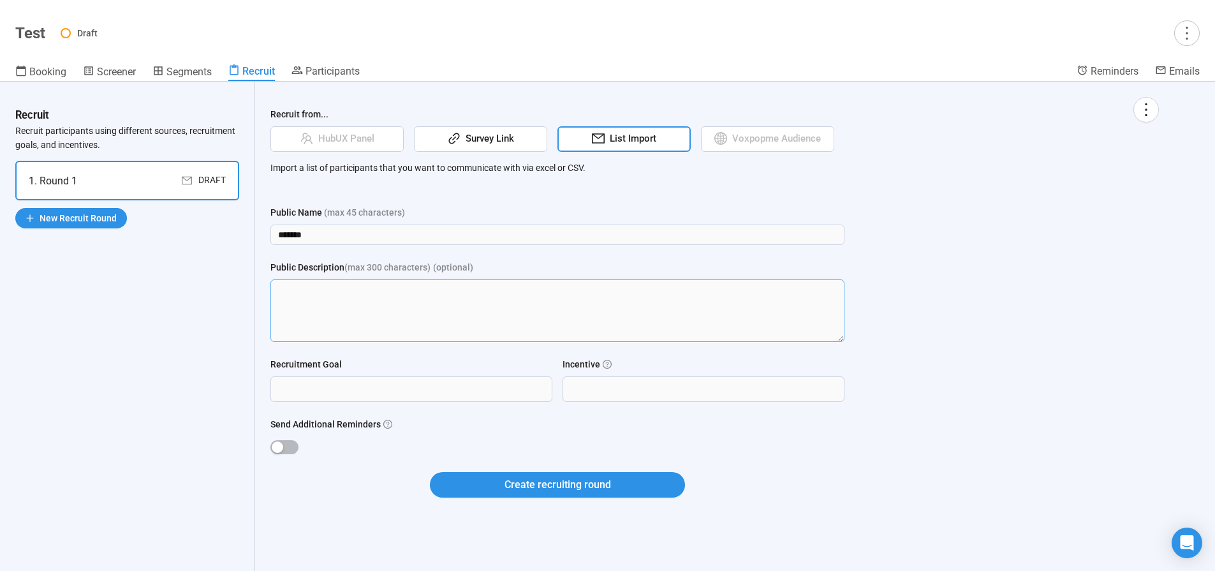
click at [487, 319] on textarea "Public Description (max 300 characters) (optional)" at bounding box center [557, 310] width 574 height 62
click at [548, 247] on div "Public Name (max 45 characters) ******* Public Description (max 300 characters)…" at bounding box center [557, 273] width 574 height 136
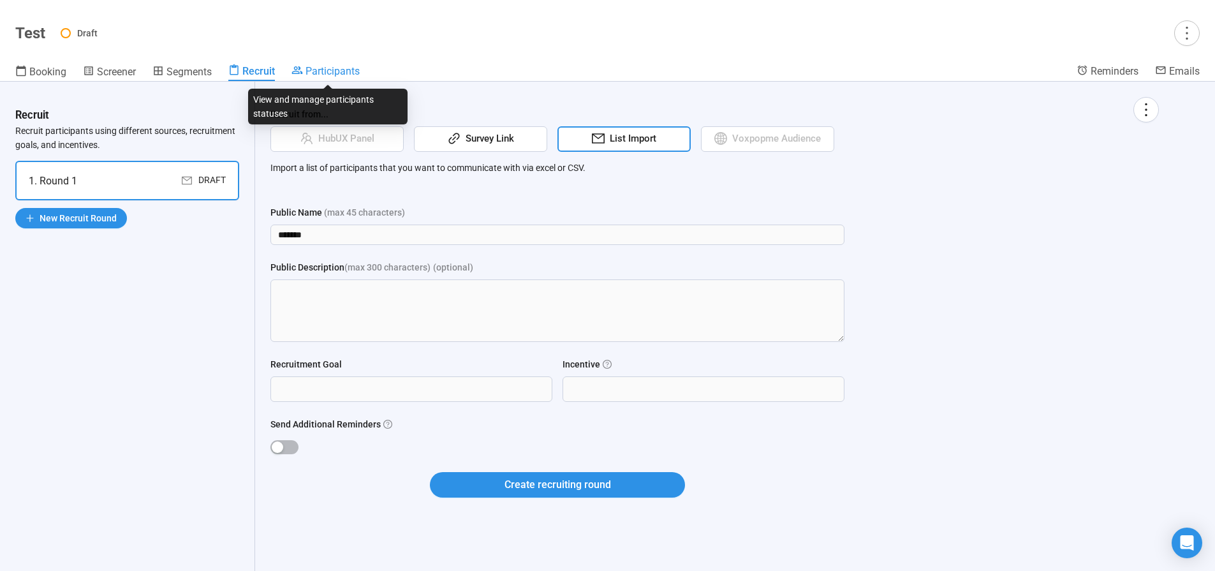
click at [337, 72] on span "Participants" at bounding box center [332, 71] width 54 height 12
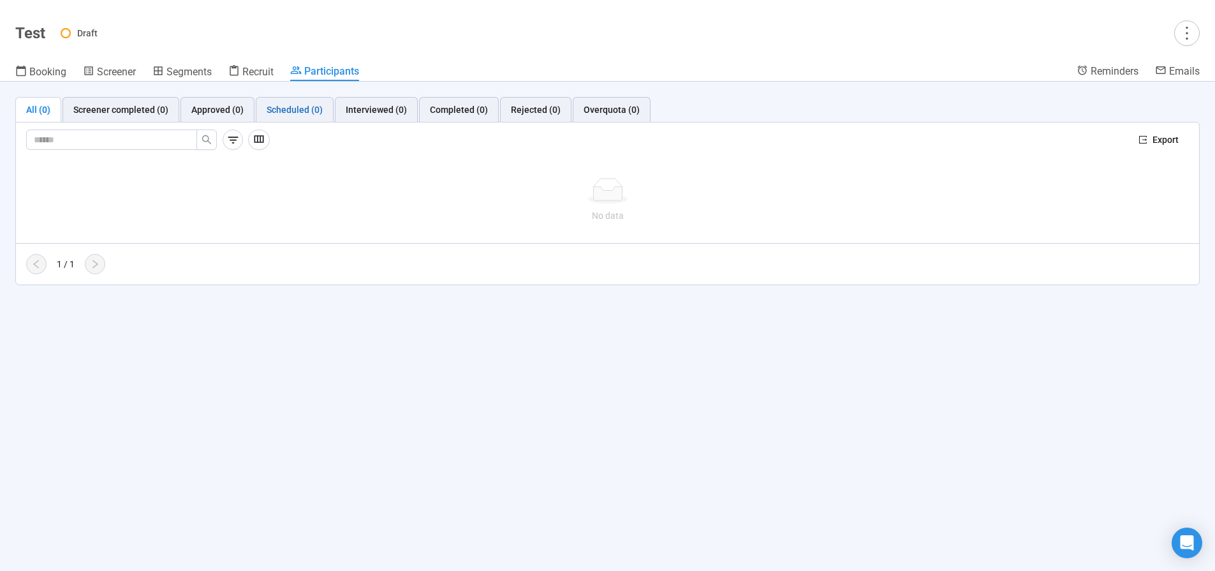
click at [298, 110] on div "Scheduled (0)" at bounding box center [295, 110] width 56 height 14
click at [465, 115] on div "Completed (0)" at bounding box center [459, 110] width 58 height 14
click at [165, 70] on div "Segments" at bounding box center [181, 71] width 59 height 13
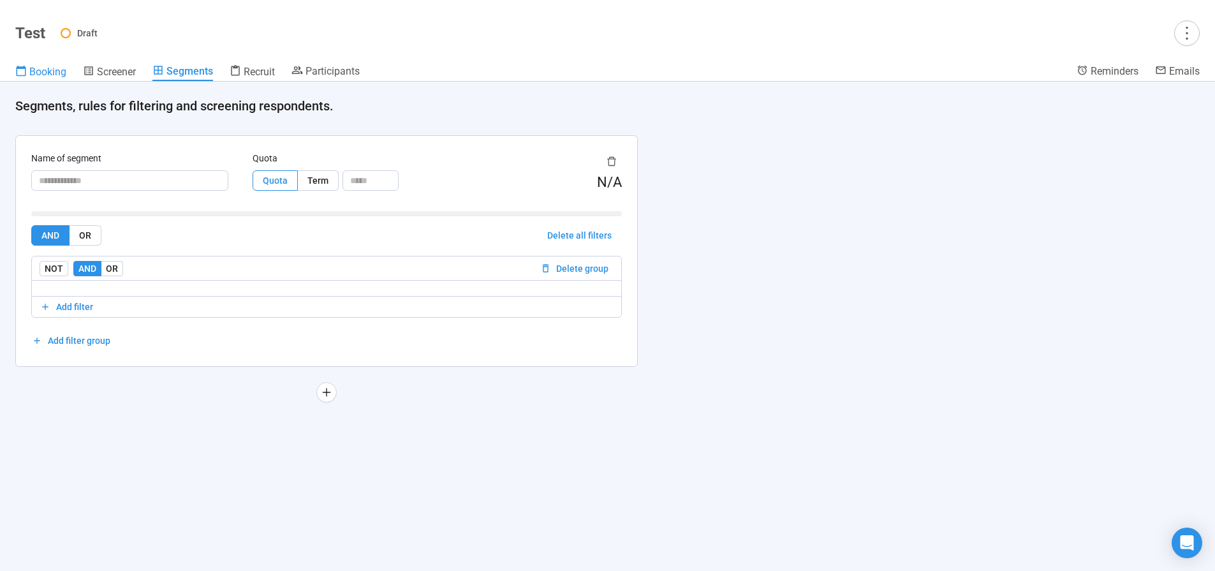
click at [35, 66] on span "Booking" at bounding box center [47, 72] width 37 height 12
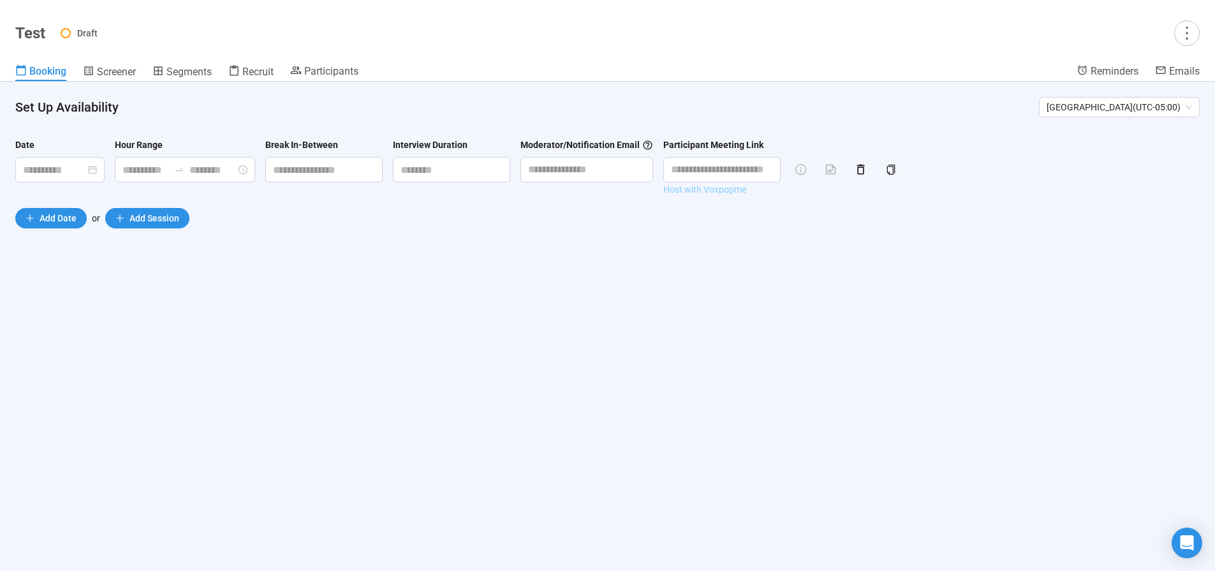
click at [703, 189] on link "Host with Voxpopme" at bounding box center [721, 189] width 117 height 14
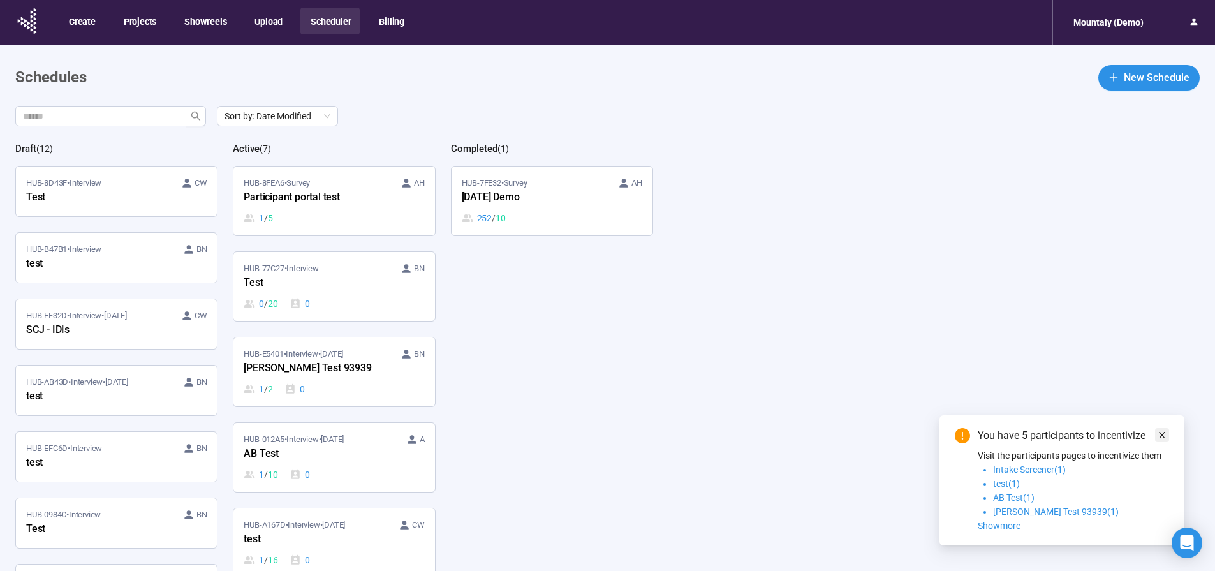
click at [1165, 430] on icon "close" at bounding box center [1161, 434] width 9 height 9
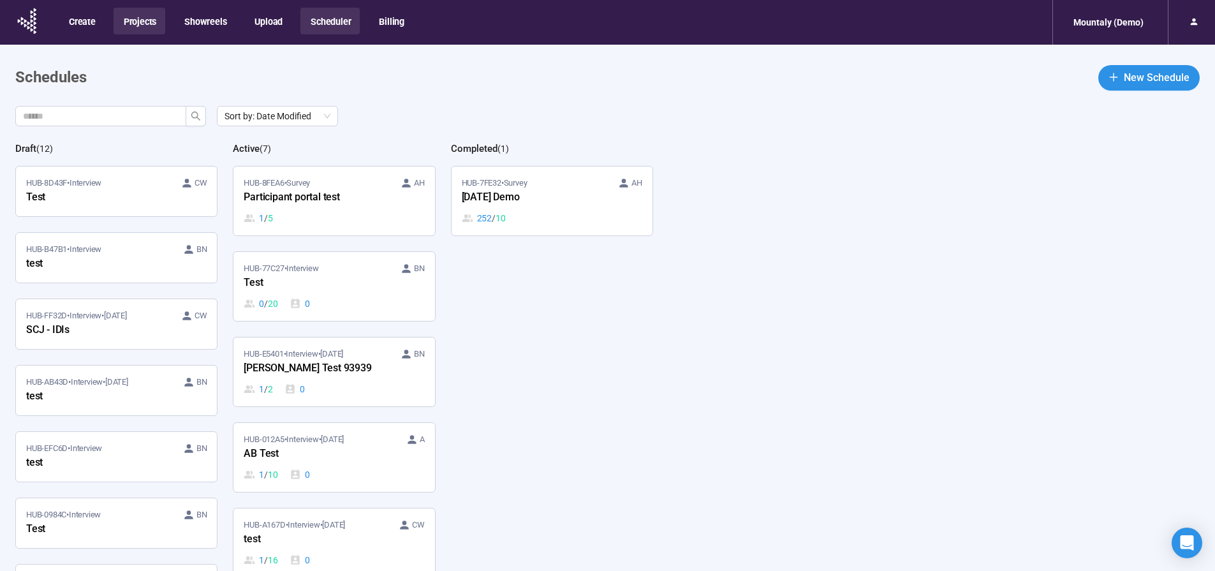
click at [149, 21] on button "Projects" at bounding box center [140, 21] width 52 height 27
